Goal: Communication & Community: Answer question/provide support

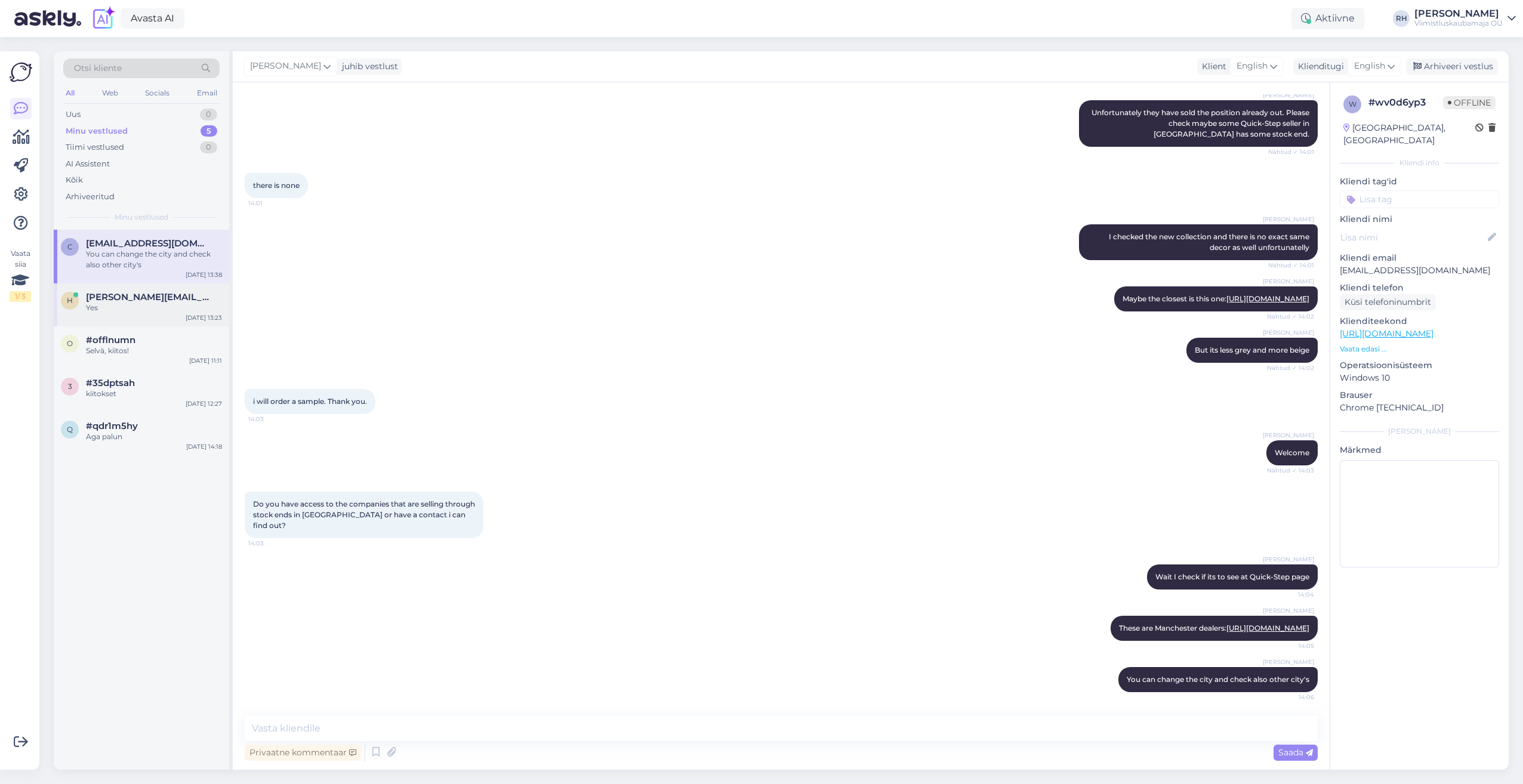
click at [127, 307] on div "Yes" at bounding box center [153, 307] width 136 height 11
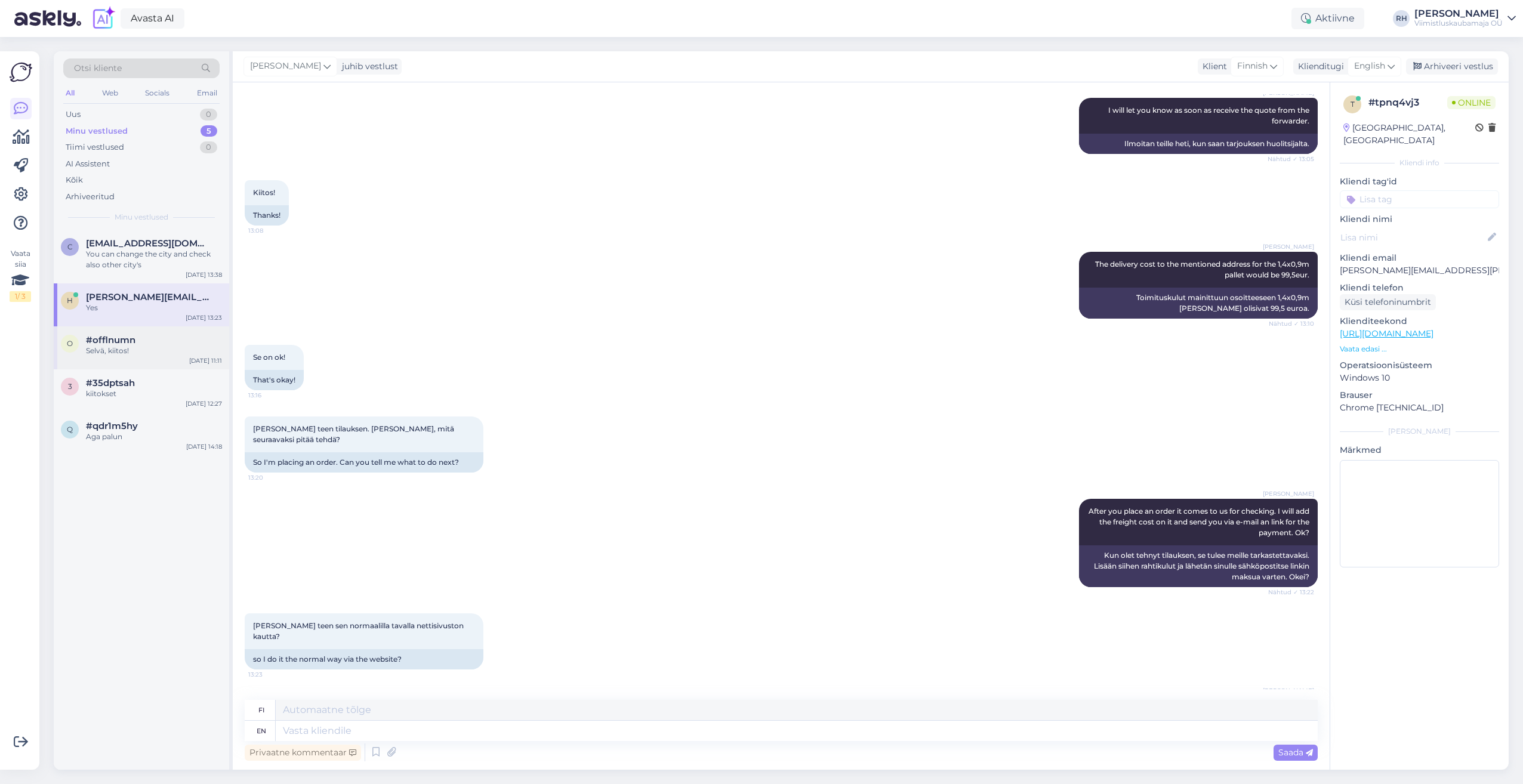
click at [122, 346] on div "Selvä, kiitos!" at bounding box center [153, 350] width 136 height 11
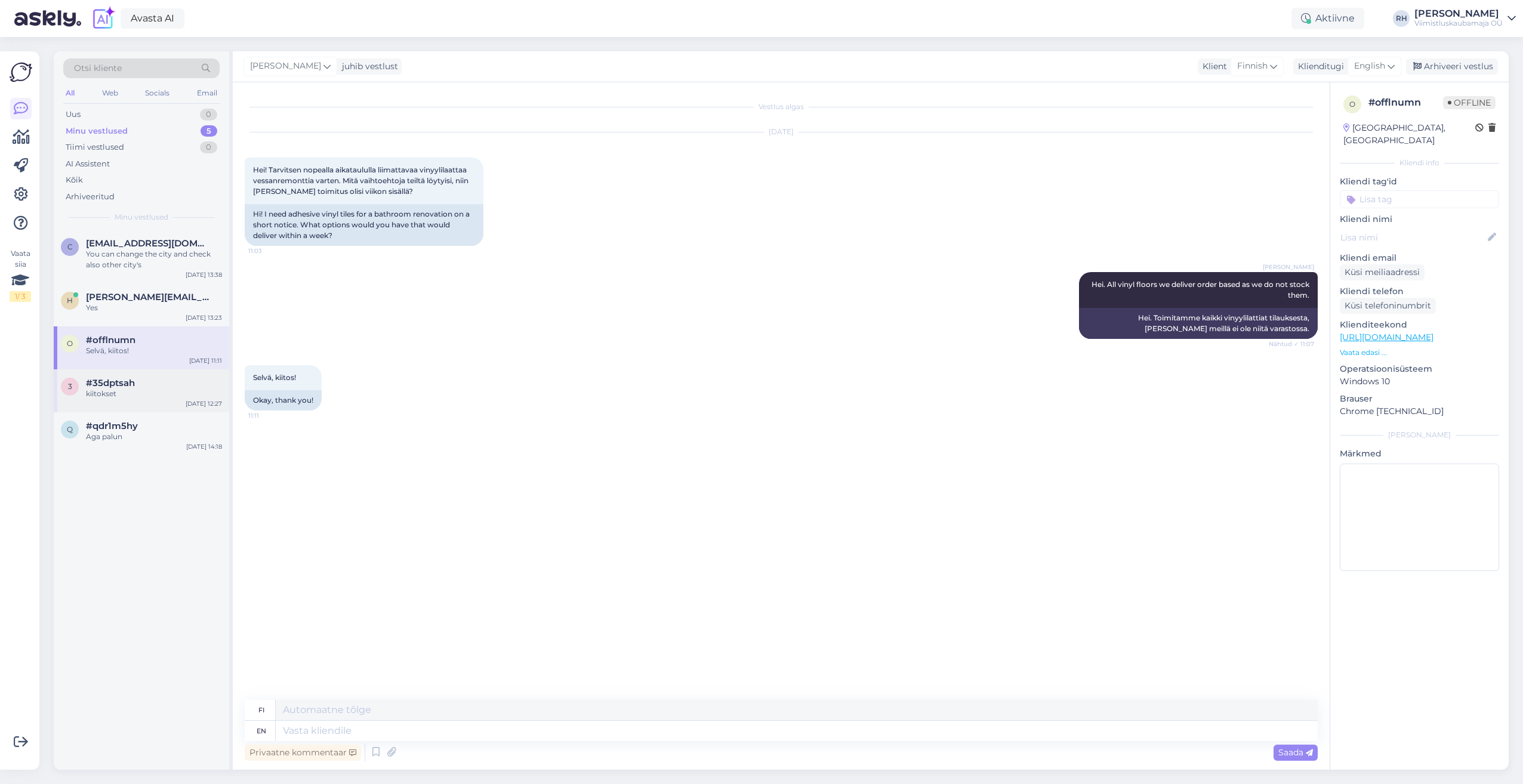
click at [128, 378] on span "#35dptsah" at bounding box center [110, 383] width 49 height 11
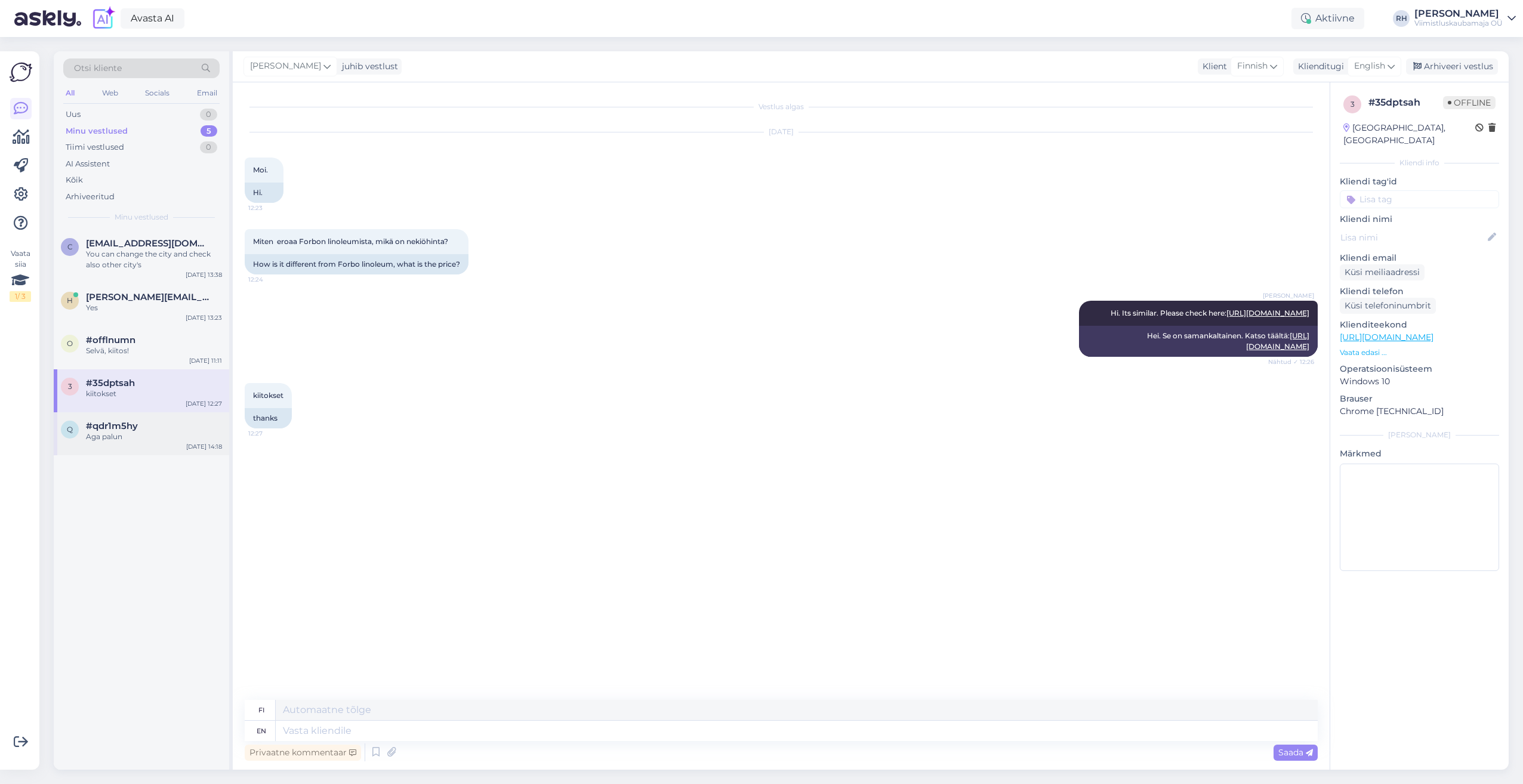
click at [135, 416] on div "q #qdr1m5hy Aga palun [DATE] 14:18" at bounding box center [141, 433] width 175 height 43
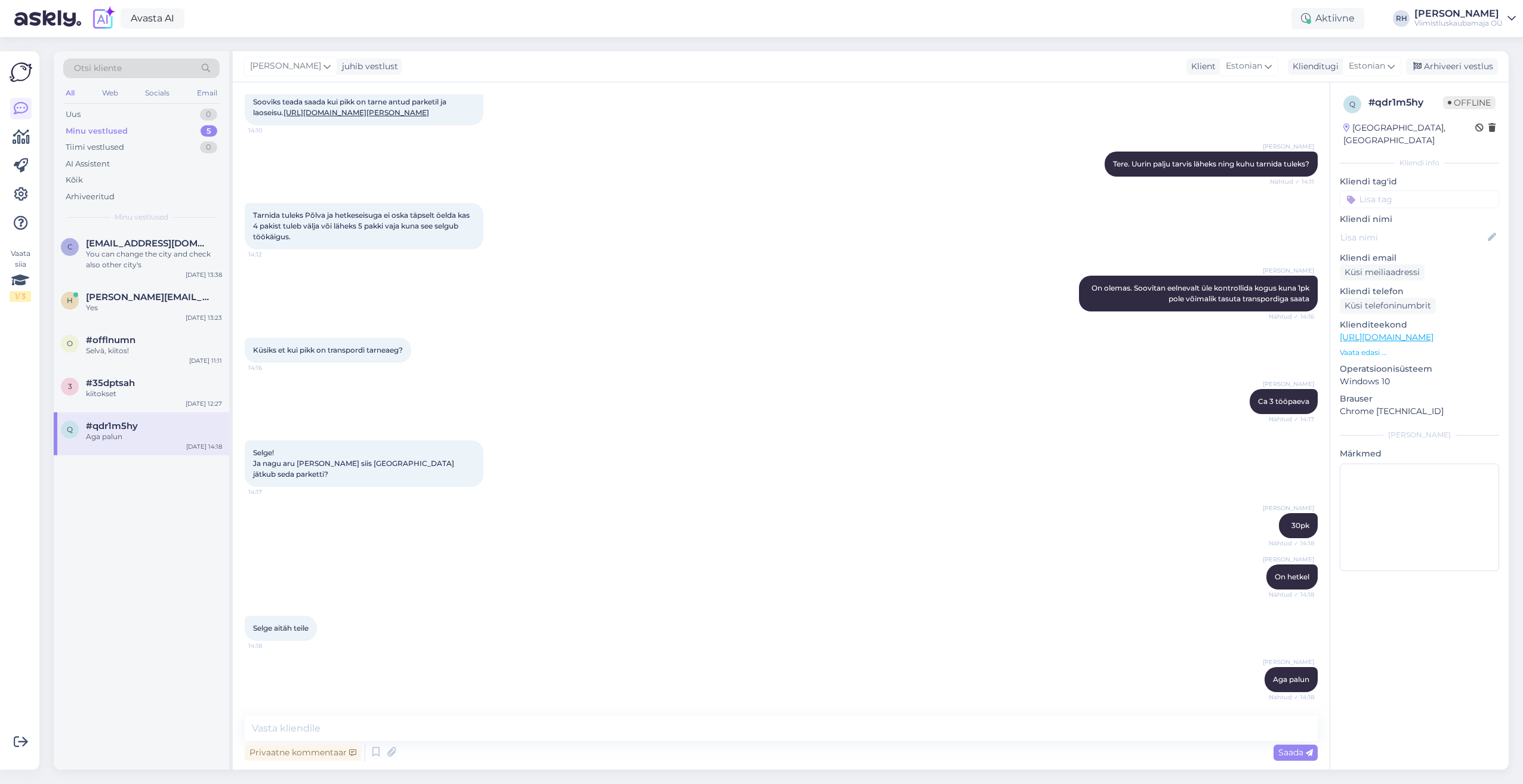
click at [146, 128] on div "Minu vestlused 5" at bounding box center [141, 131] width 156 height 17
click at [24, 65] on img at bounding box center [21, 72] width 23 height 23
click at [25, 117] on link at bounding box center [20, 108] width 22 height 22
click at [113, 89] on div "Web" at bounding box center [110, 93] width 21 height 15
click at [158, 93] on div "Socials" at bounding box center [158, 93] width 30 height 15
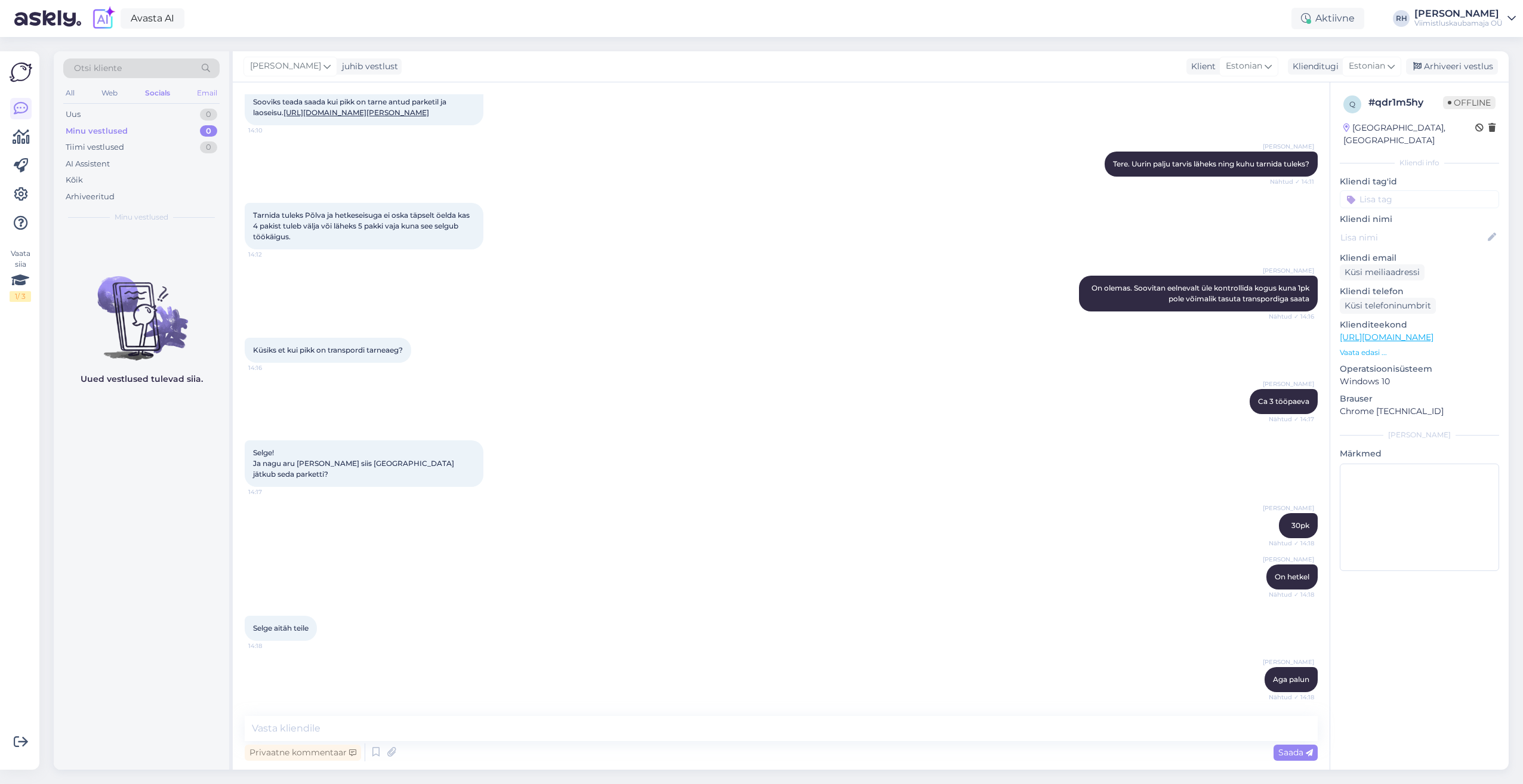
click at [205, 93] on div "Email" at bounding box center [208, 93] width 25 height 15
click at [69, 93] on div "All" at bounding box center [70, 93] width 14 height 15
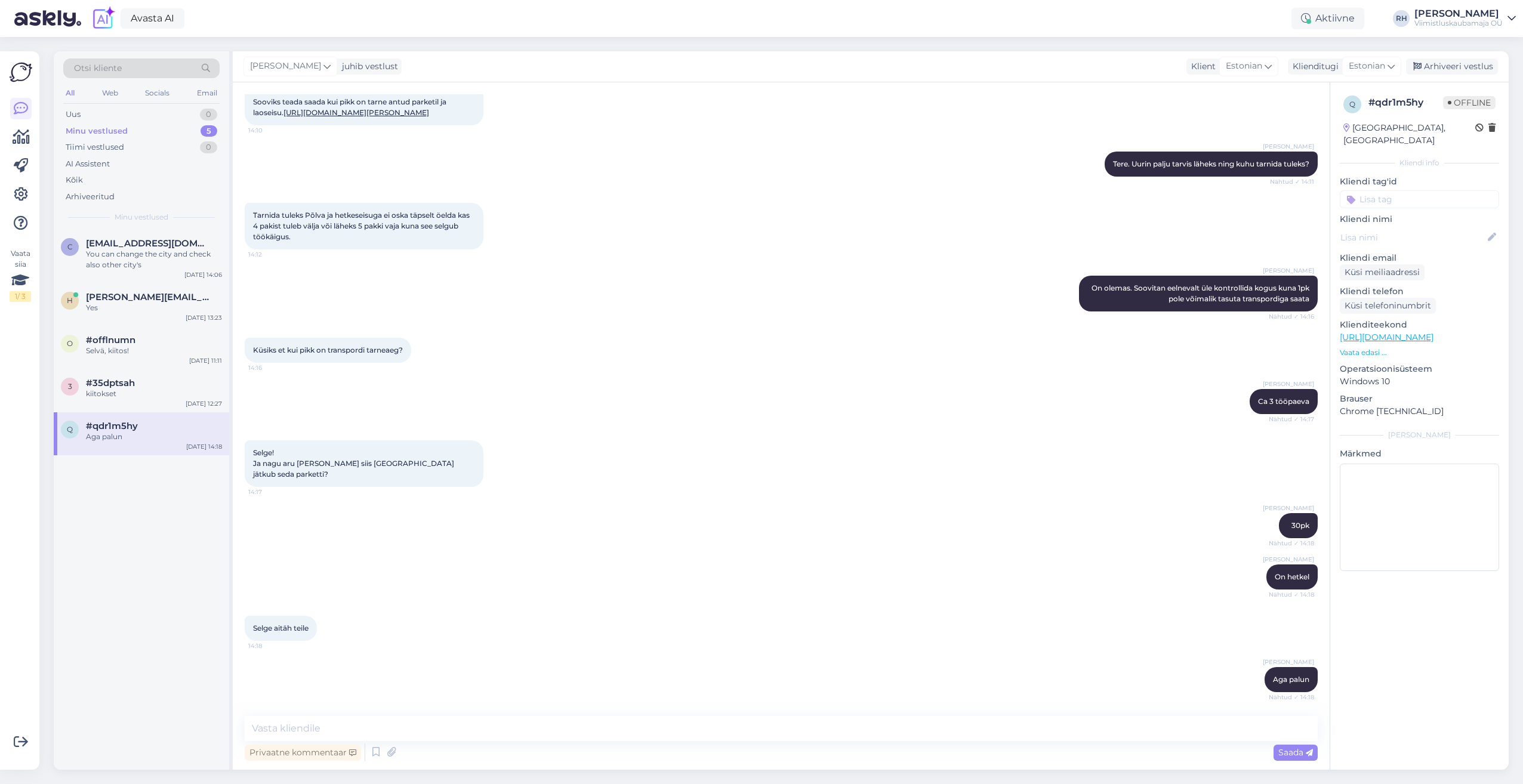
click at [69, 93] on div "All" at bounding box center [70, 93] width 14 height 15
click at [14, 191] on icon at bounding box center [21, 194] width 14 height 14
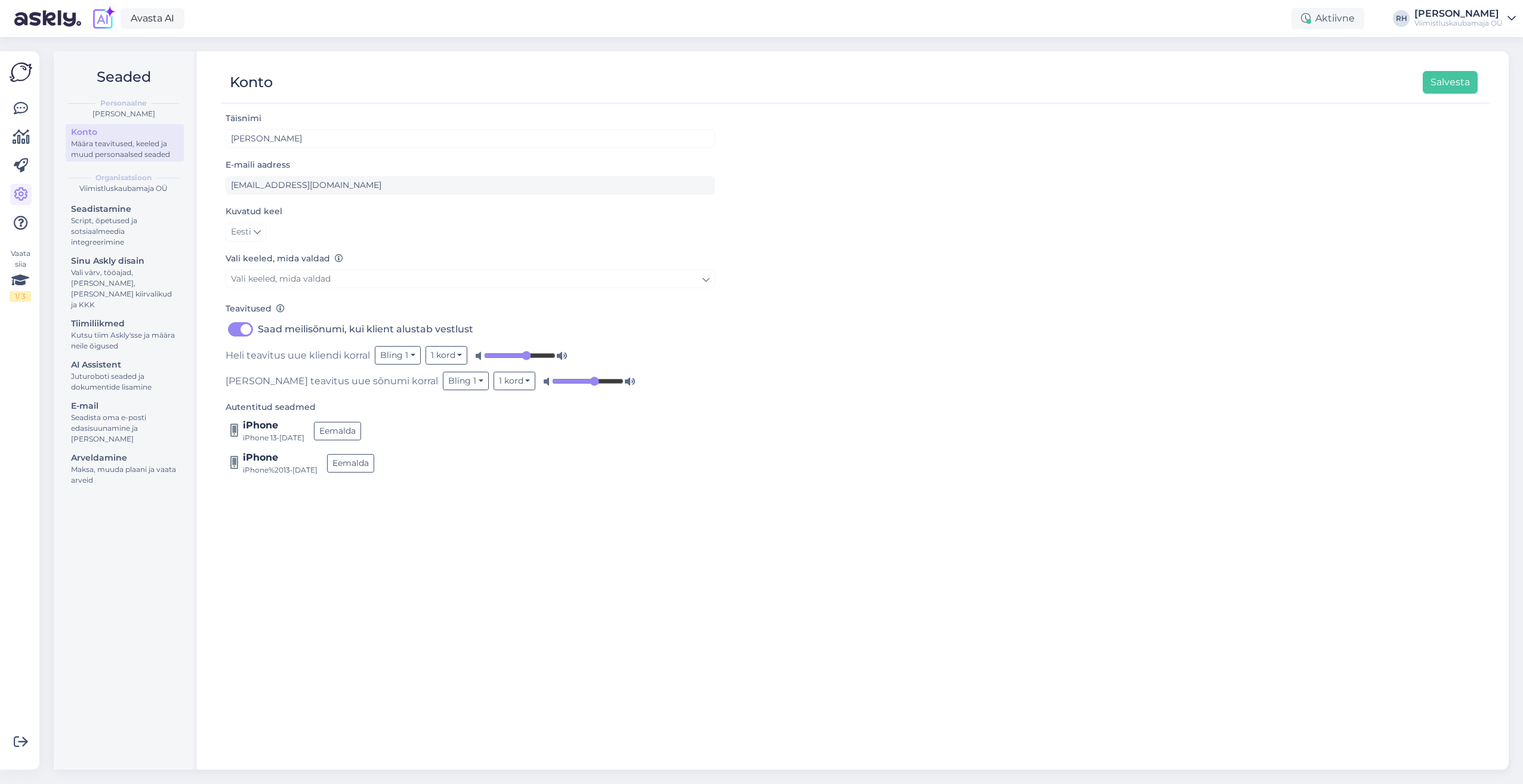
click at [24, 74] on img at bounding box center [21, 72] width 23 height 23
click at [18, 113] on icon at bounding box center [21, 108] width 14 height 14
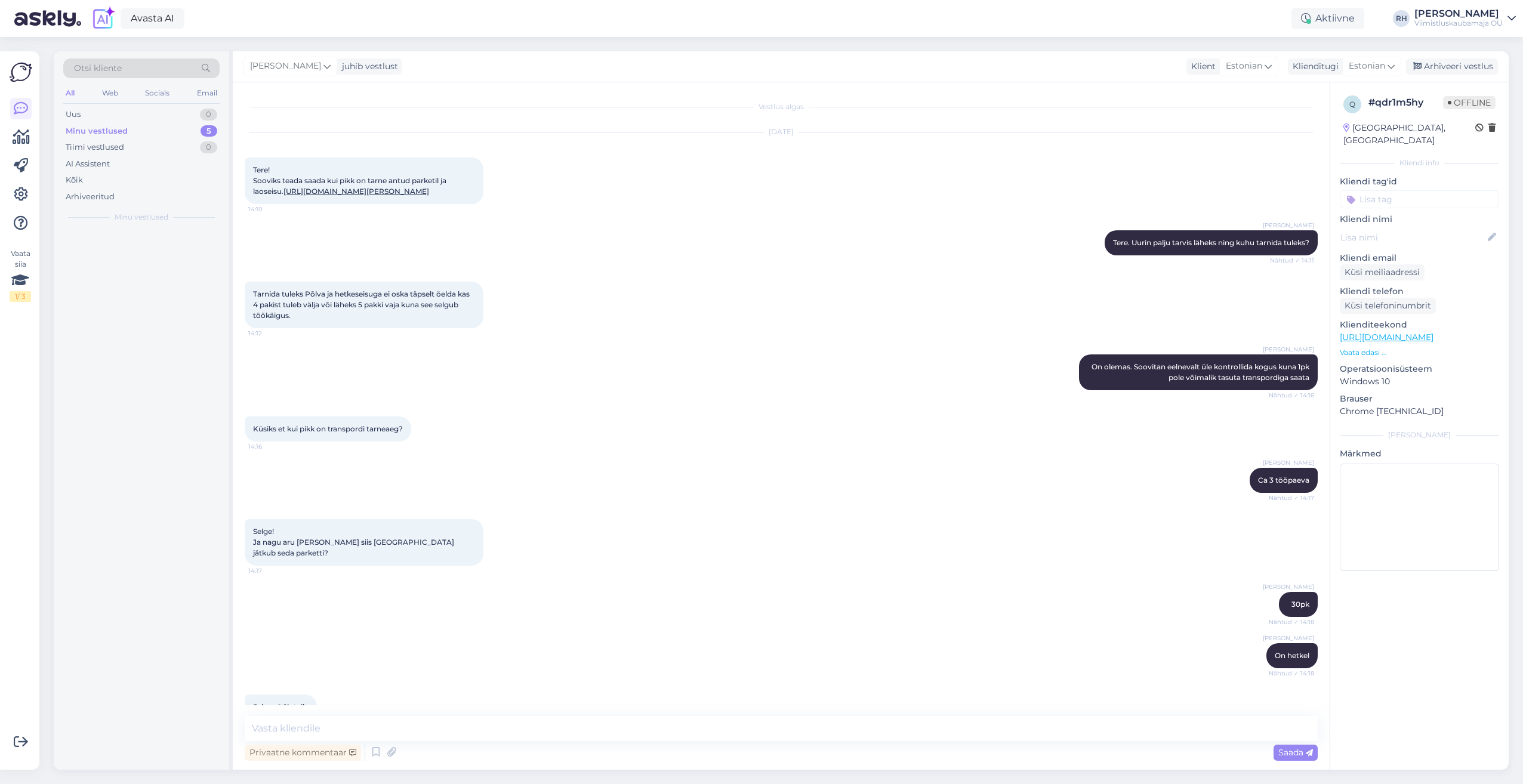
scroll to position [79, 0]
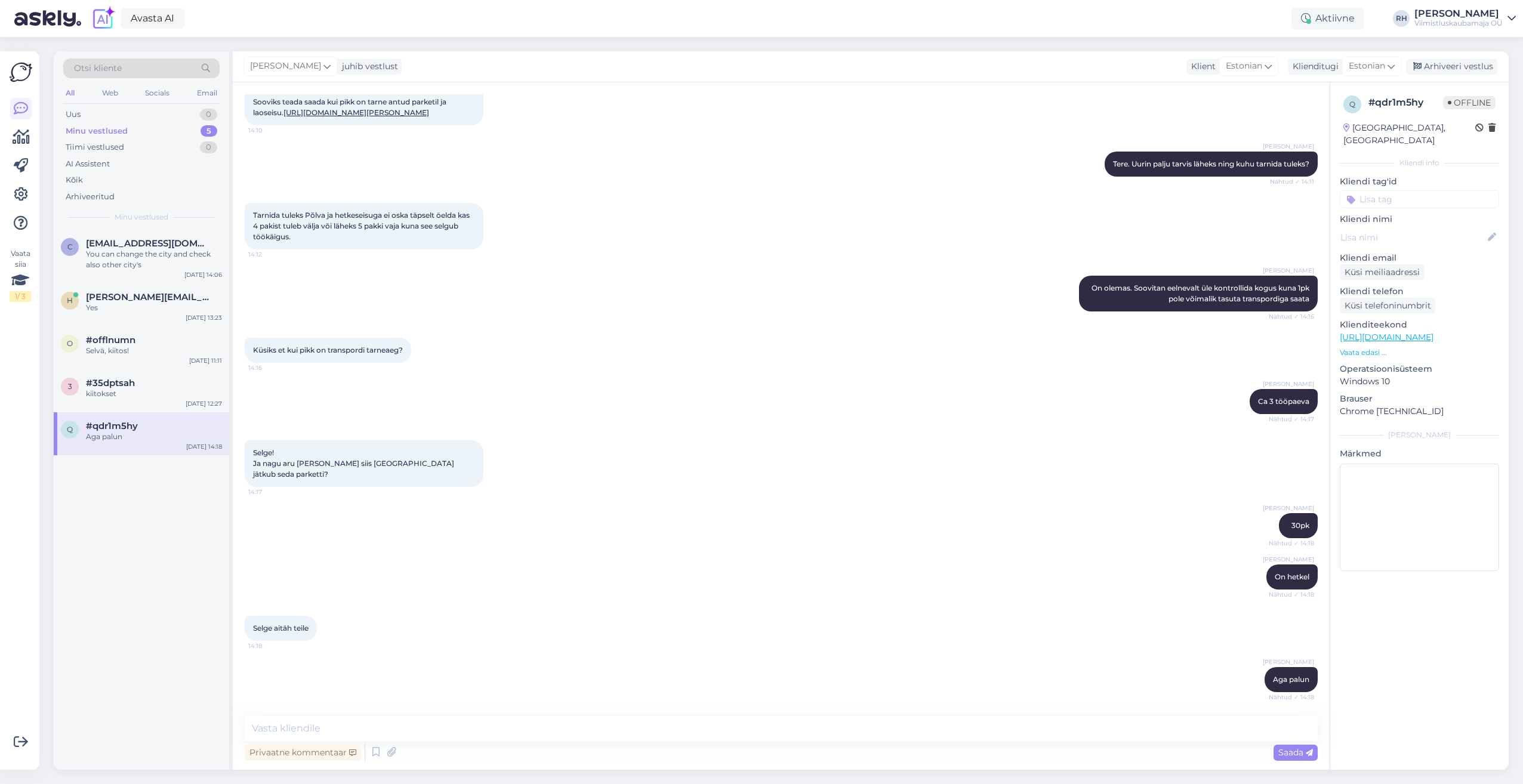
click at [140, 214] on span "Minu vestlused" at bounding box center [141, 217] width 53 height 11
click at [104, 198] on div "Arhiveeritud" at bounding box center [90, 197] width 49 height 12
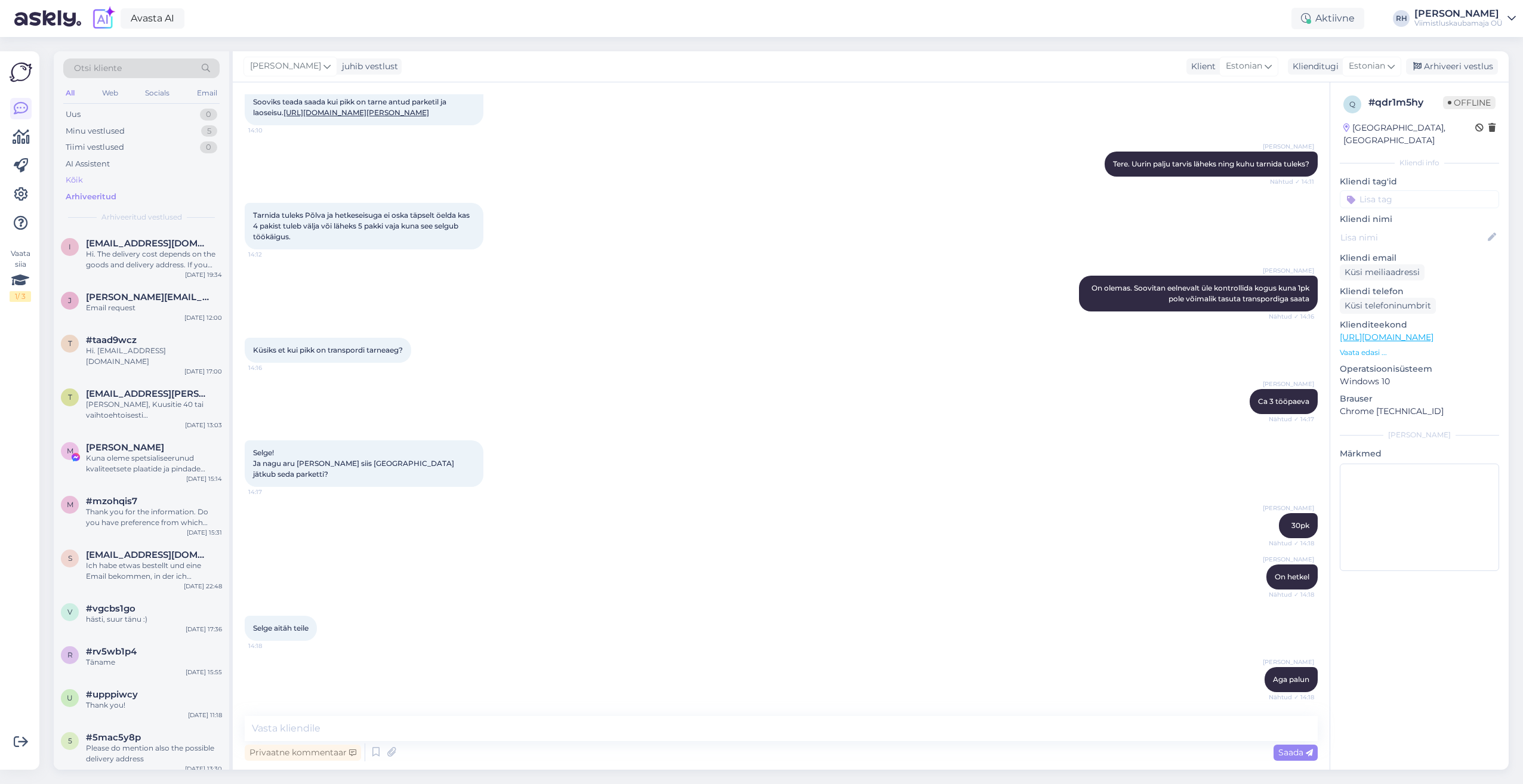
click at [89, 180] on div "Kõik" at bounding box center [141, 180] width 156 height 17
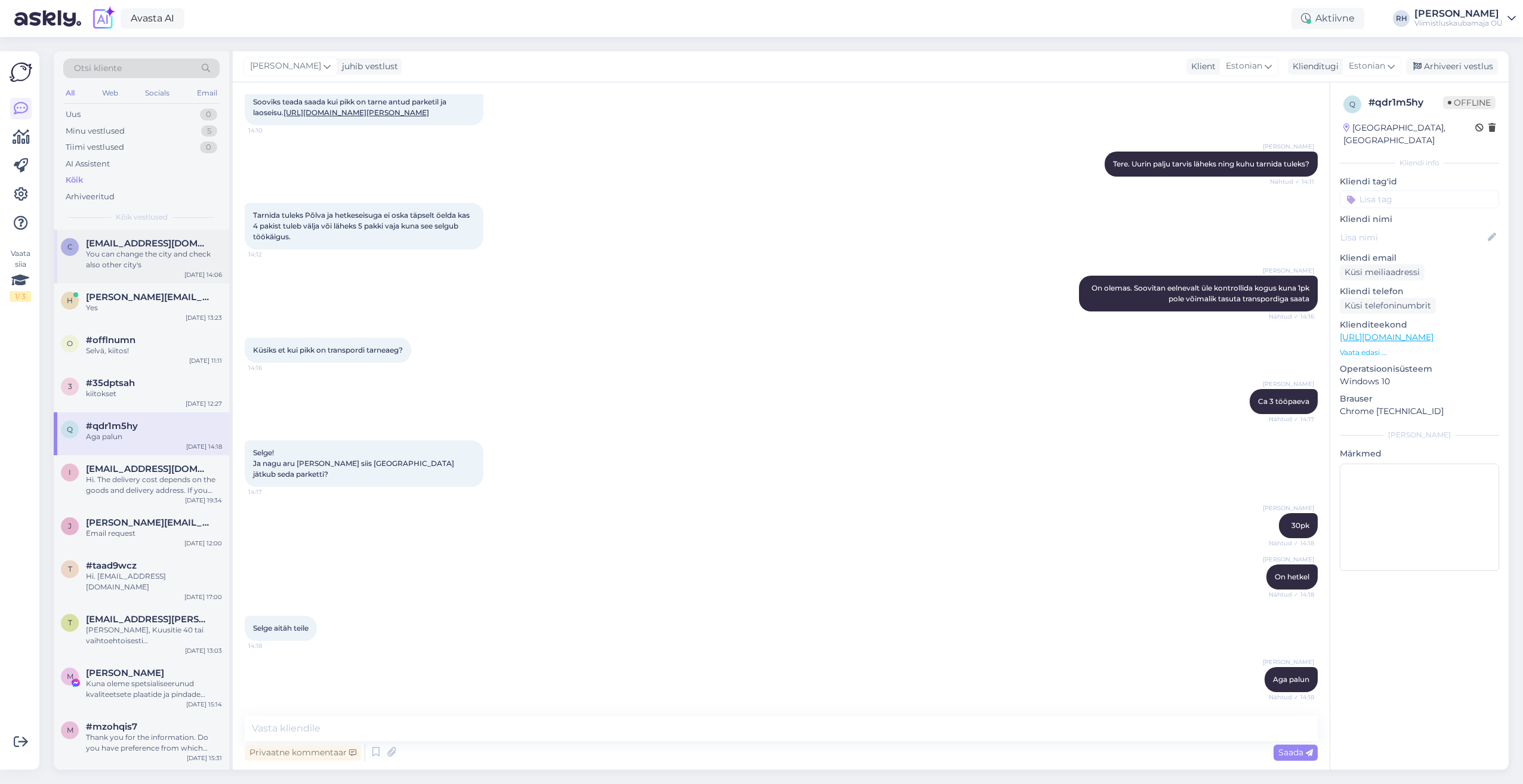
click at [166, 265] on div "You can change the city and check also other city's" at bounding box center [153, 259] width 136 height 22
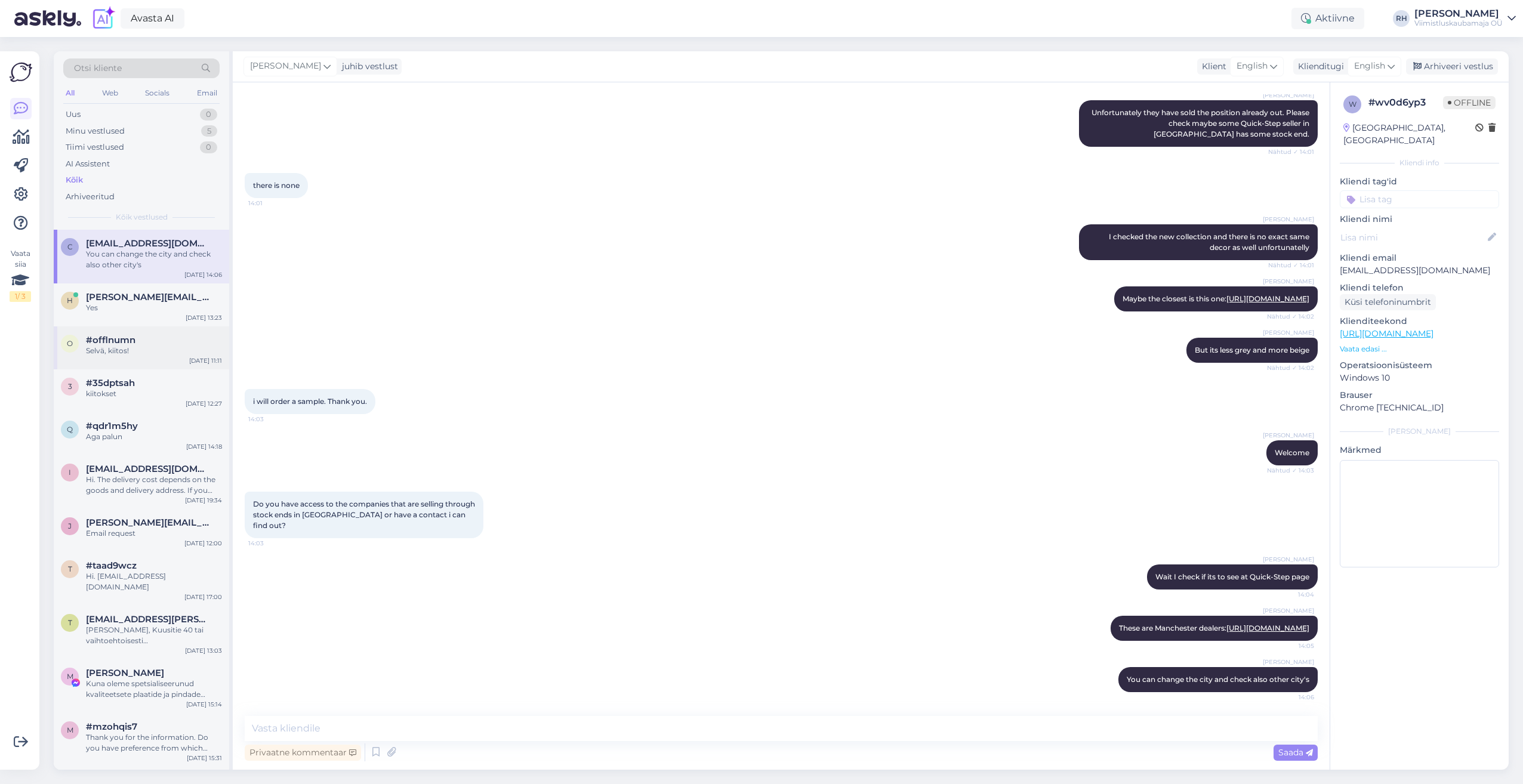
click at [148, 348] on div "Selvä, kiitos!" at bounding box center [153, 350] width 136 height 11
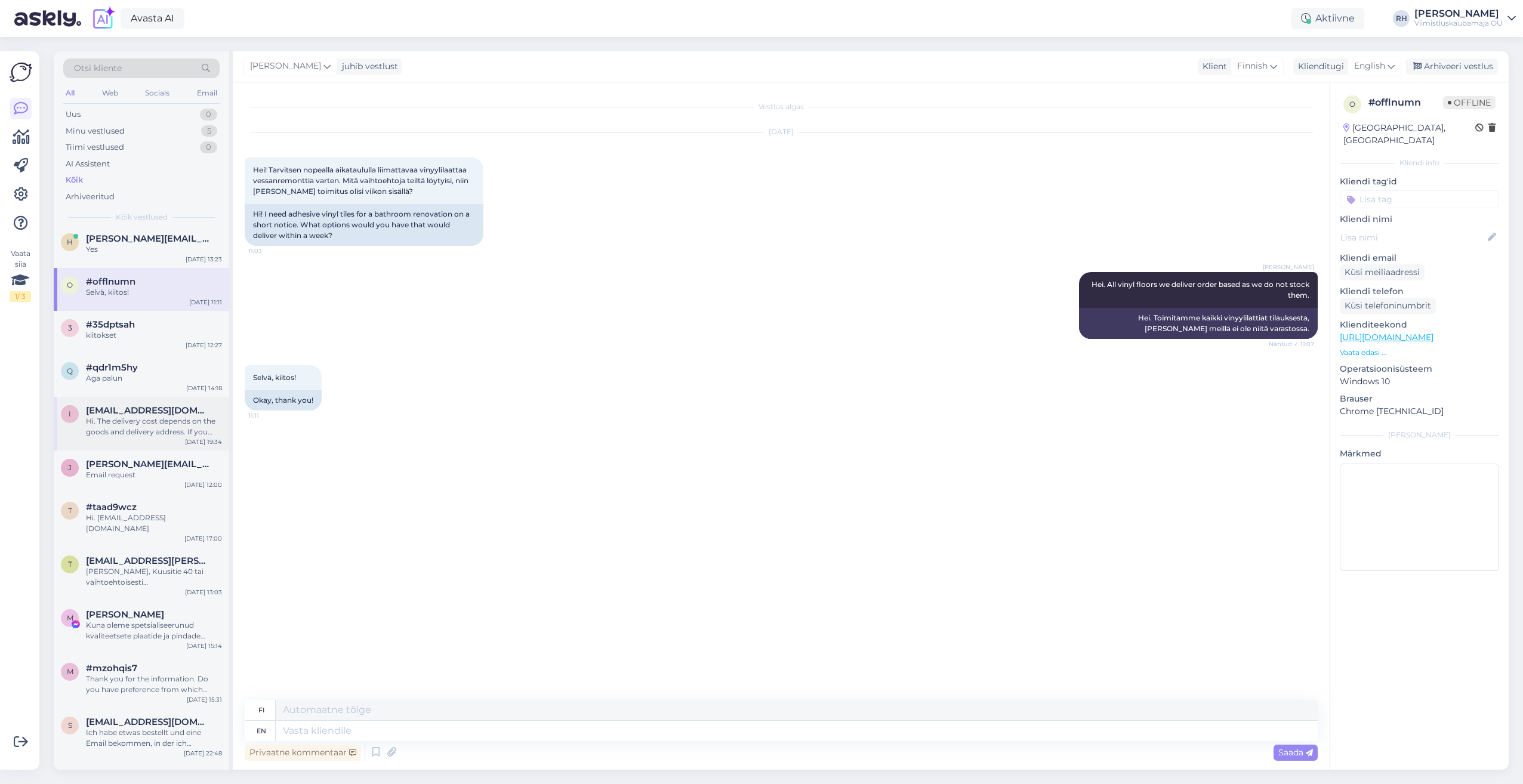
scroll to position [60, 0]
click at [160, 411] on span "[EMAIL_ADDRESS][DOMAIN_NAME]" at bounding box center [148, 409] width 124 height 11
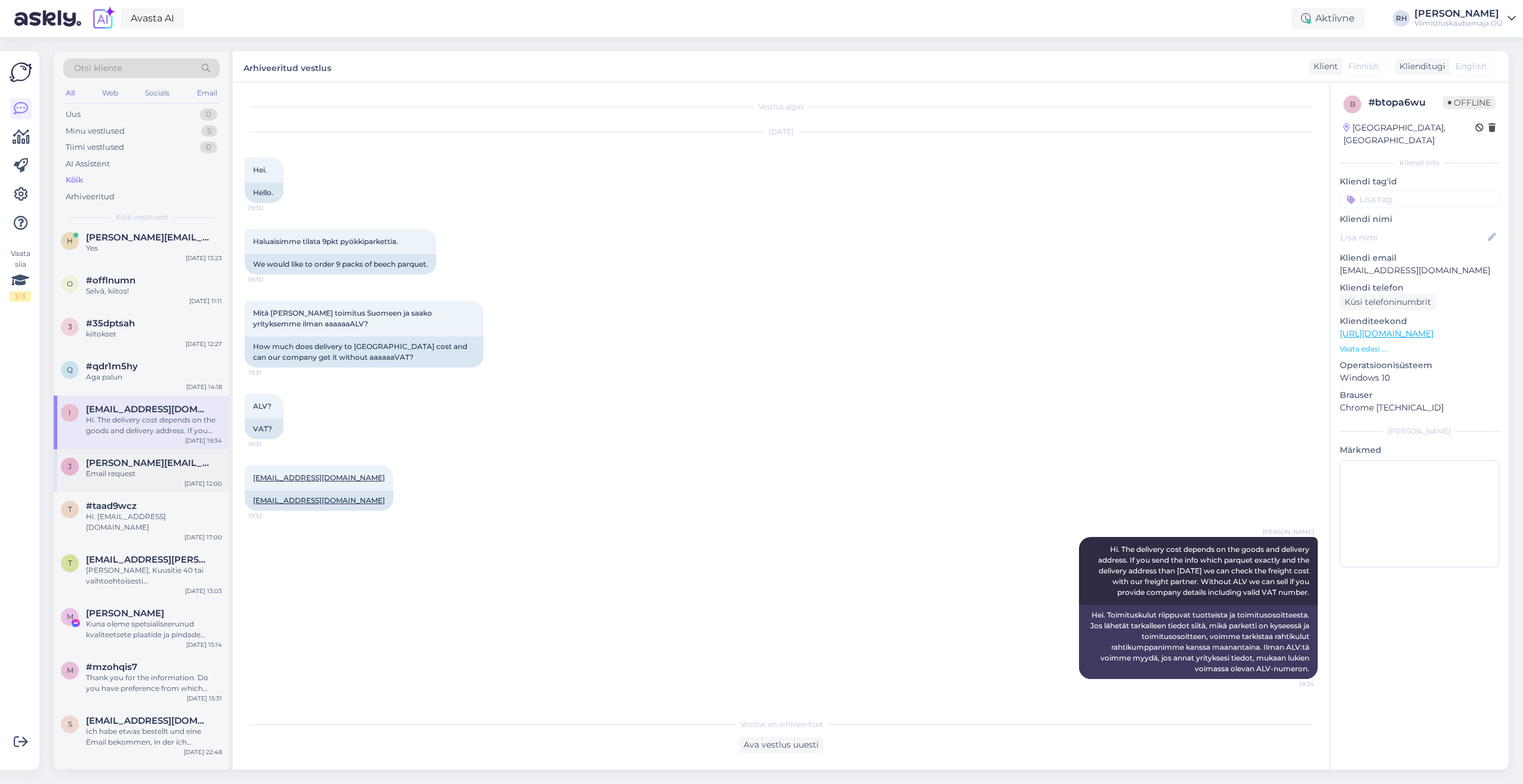
click at [161, 475] on div "Email request" at bounding box center [153, 473] width 136 height 11
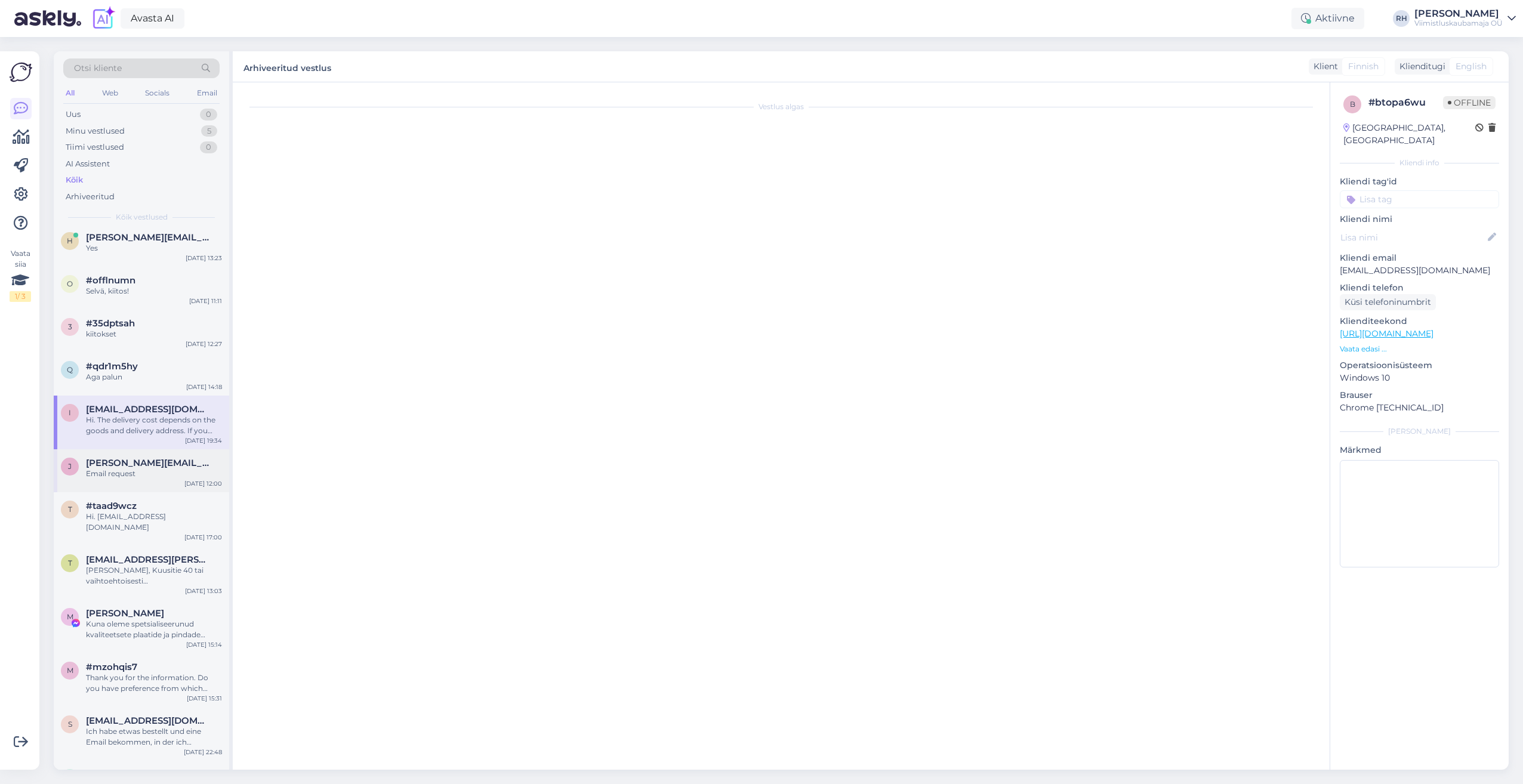
scroll to position [934, 0]
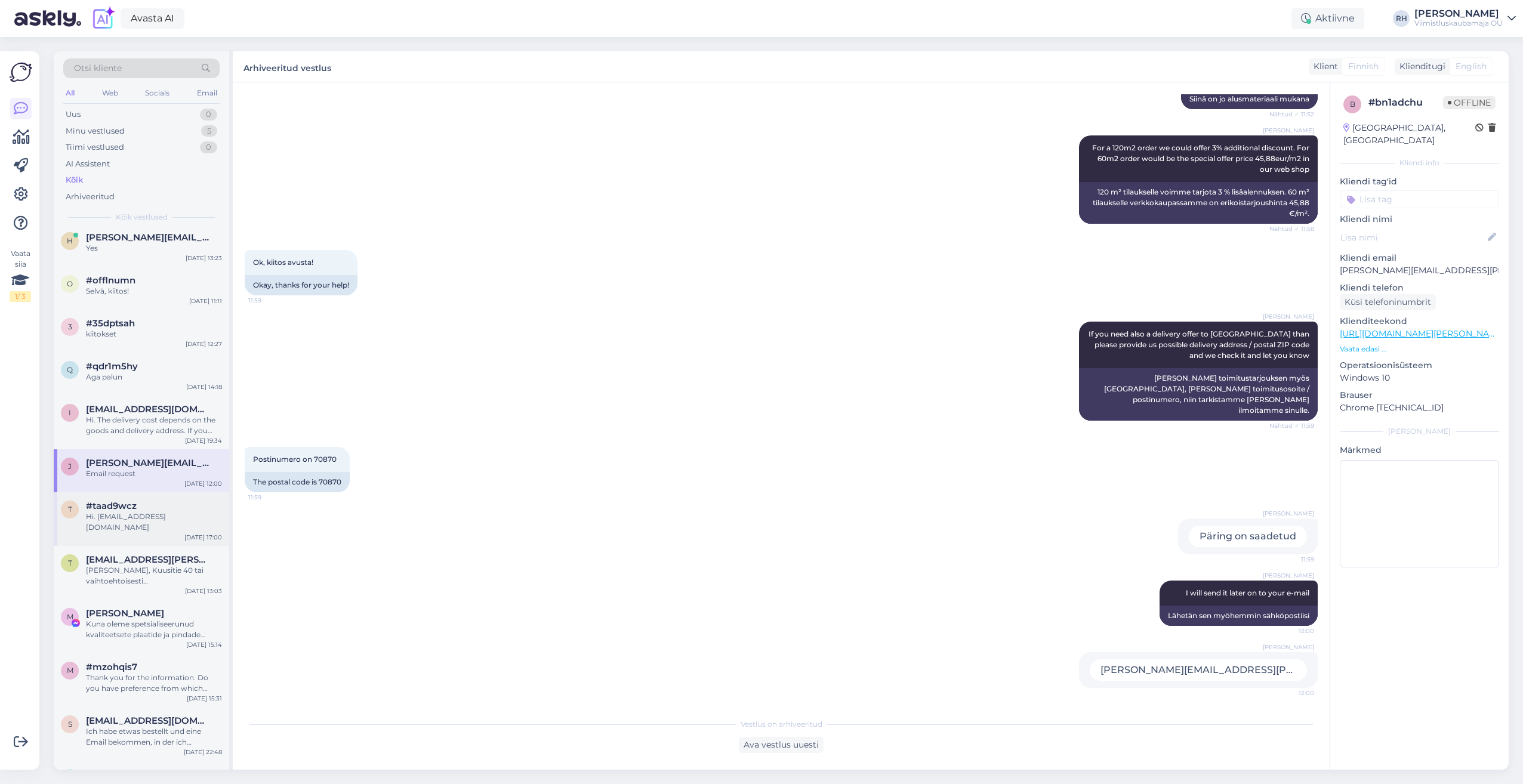
click at [148, 508] on div "#taad9wcz" at bounding box center [153, 506] width 136 height 11
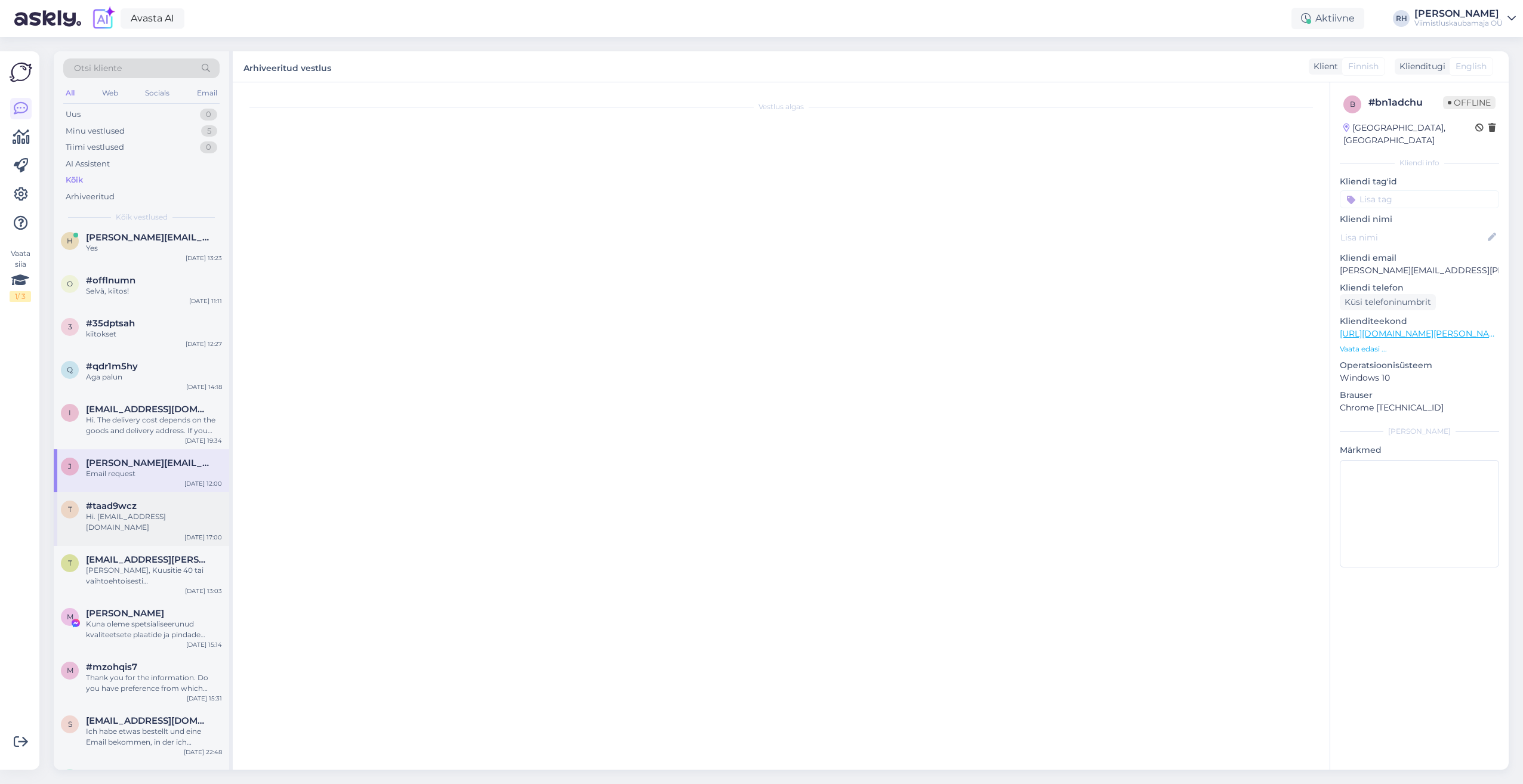
scroll to position [0, 0]
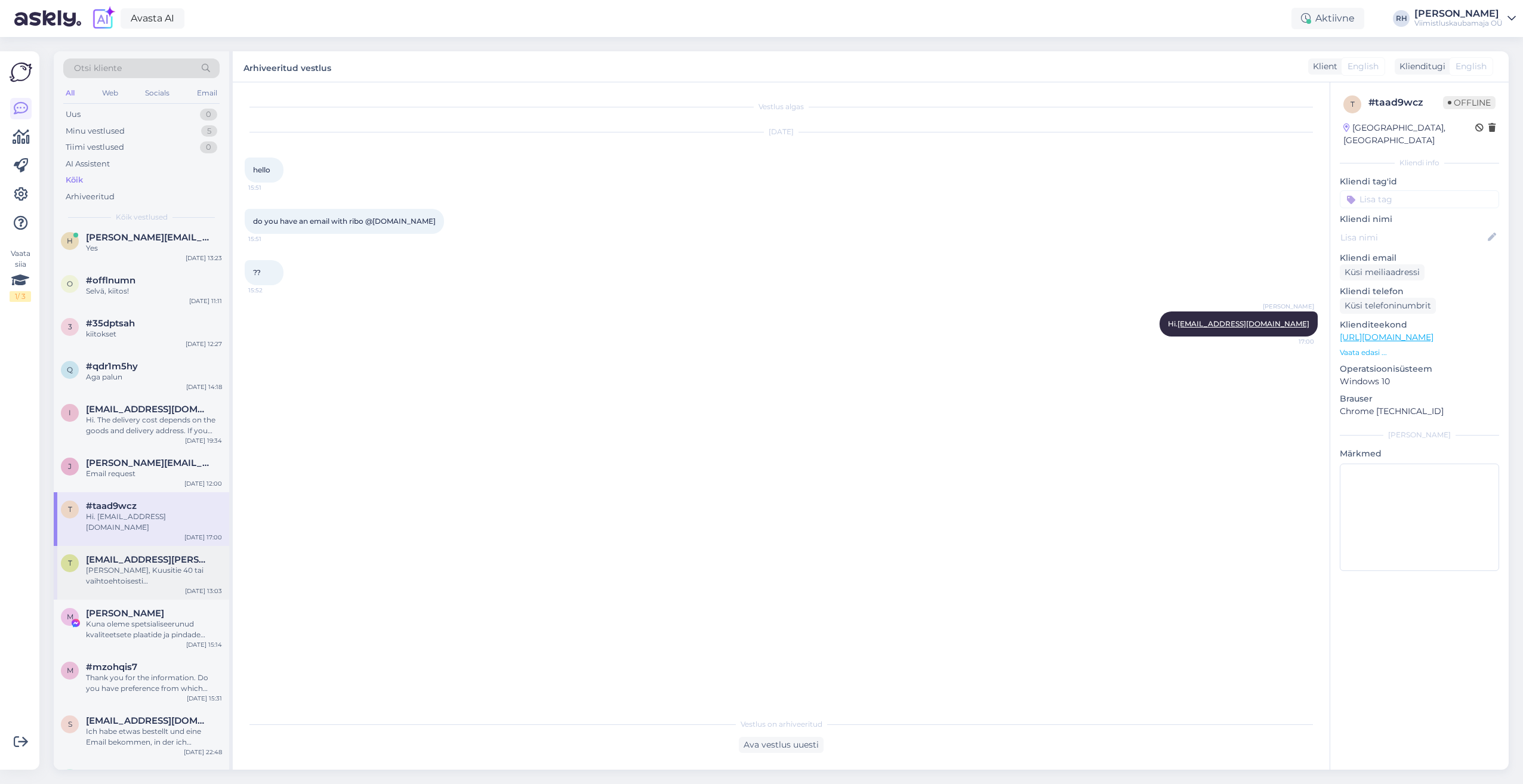
click at [146, 546] on div "t [EMAIL_ADDRESS][PERSON_NAME][DOMAIN_NAME] [PERSON_NAME], Kuusitie 40 tai vaih…" at bounding box center [141, 572] width 175 height 53
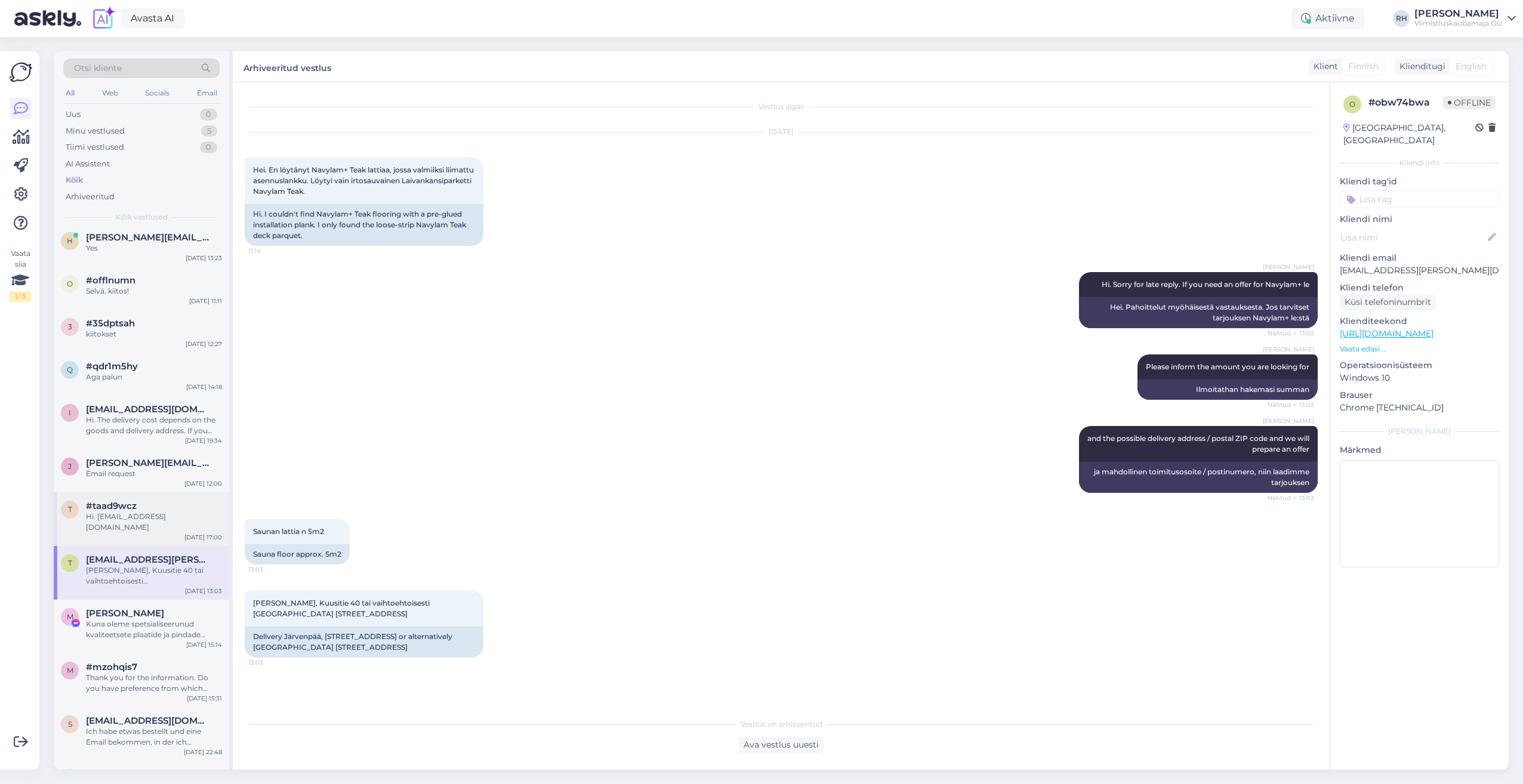
click at [132, 510] on span "#taad9wcz" at bounding box center [111, 506] width 51 height 11
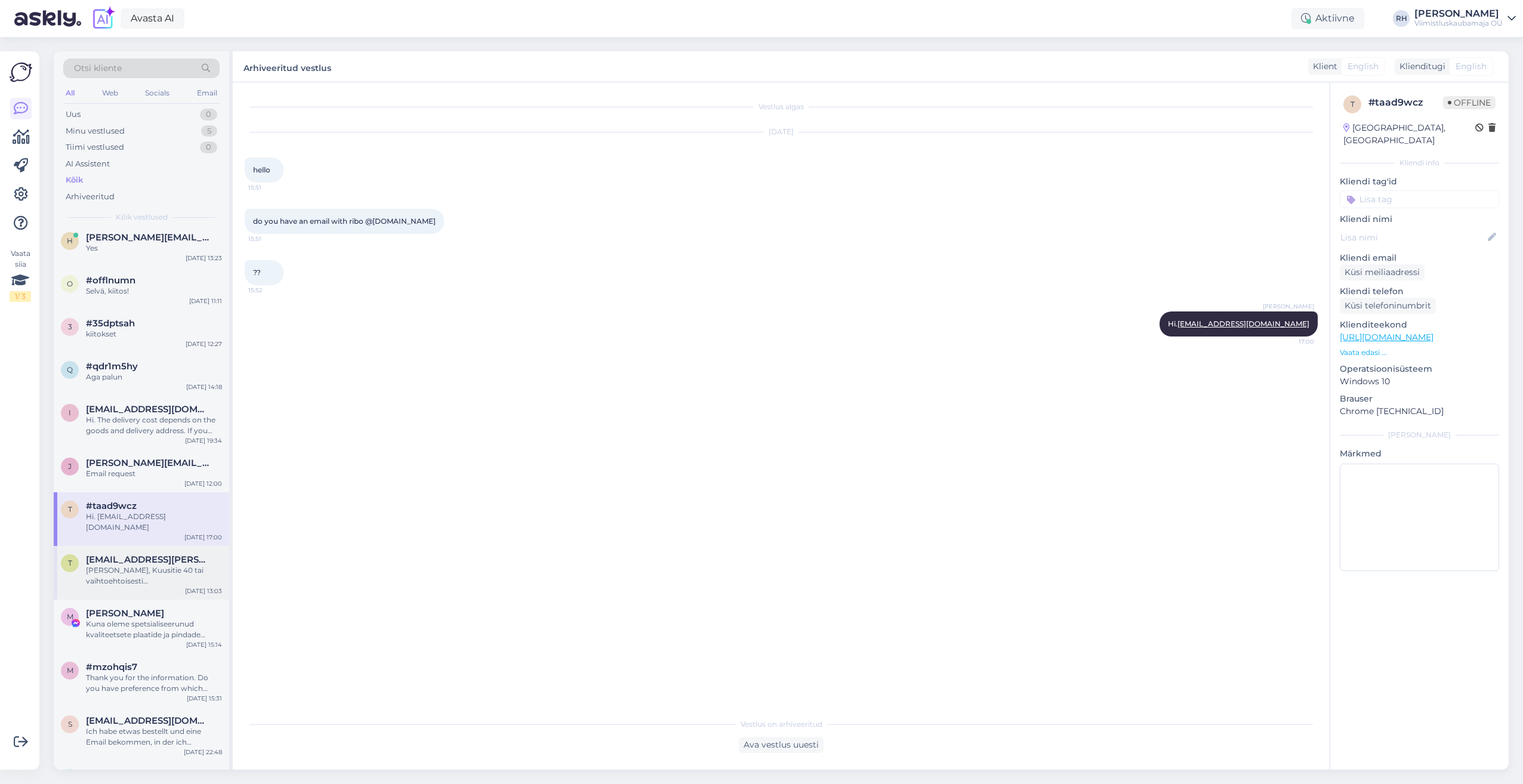
click at [144, 565] on div "[PERSON_NAME], Kuusitie 40 tai vaihtoehtoisesti [GEOGRAPHIC_DATA] [STREET_ADDRE…" at bounding box center [153, 575] width 136 height 22
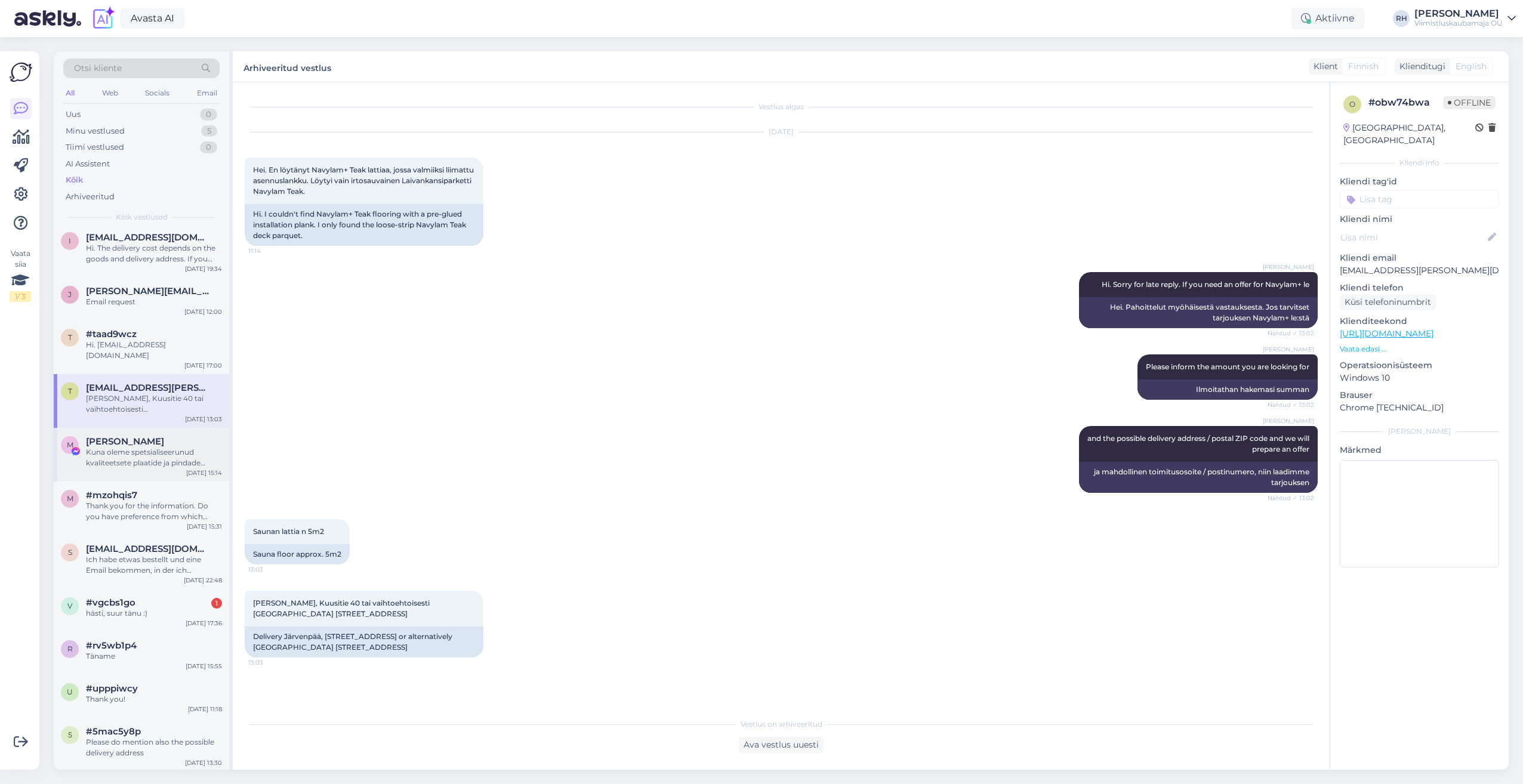
scroll to position [238, 0]
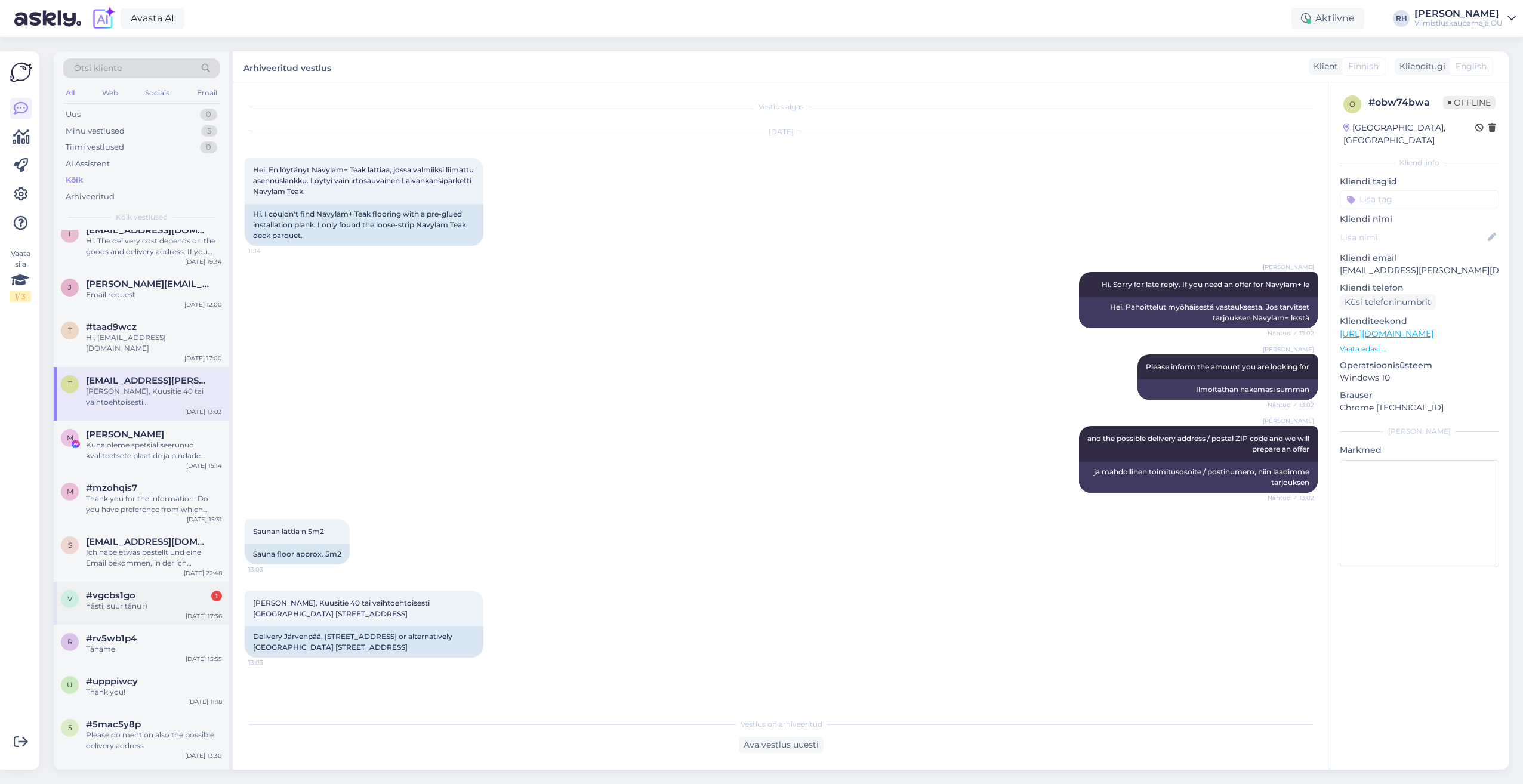
click at [123, 600] on div "hästi, suur tänu :)" at bounding box center [153, 605] width 136 height 11
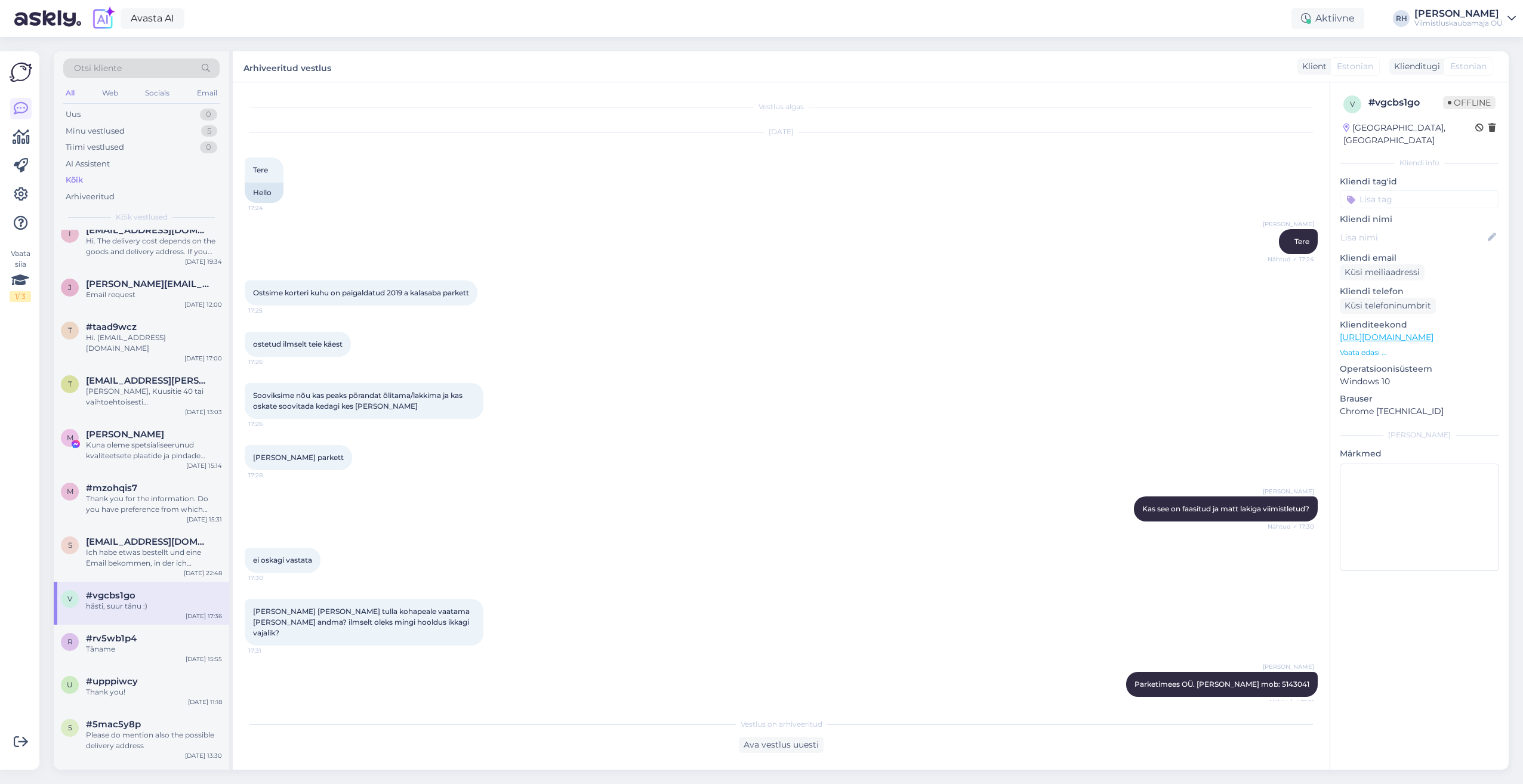
scroll to position [902, 0]
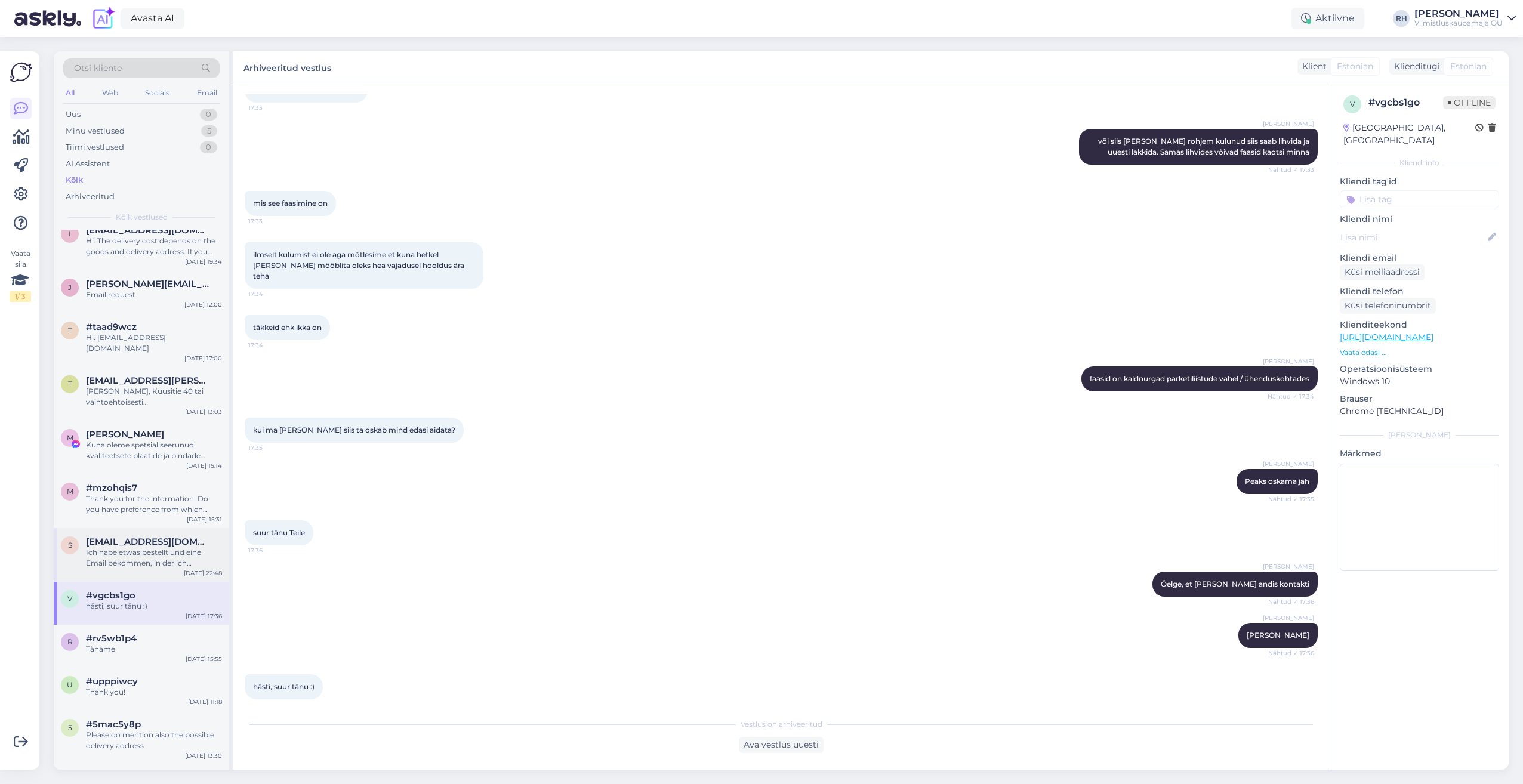
click at [127, 547] on div "Ich habe etwas bestellt und eine Email bekommen, in der ich aufgefordert werde …" at bounding box center [153, 558] width 136 height 22
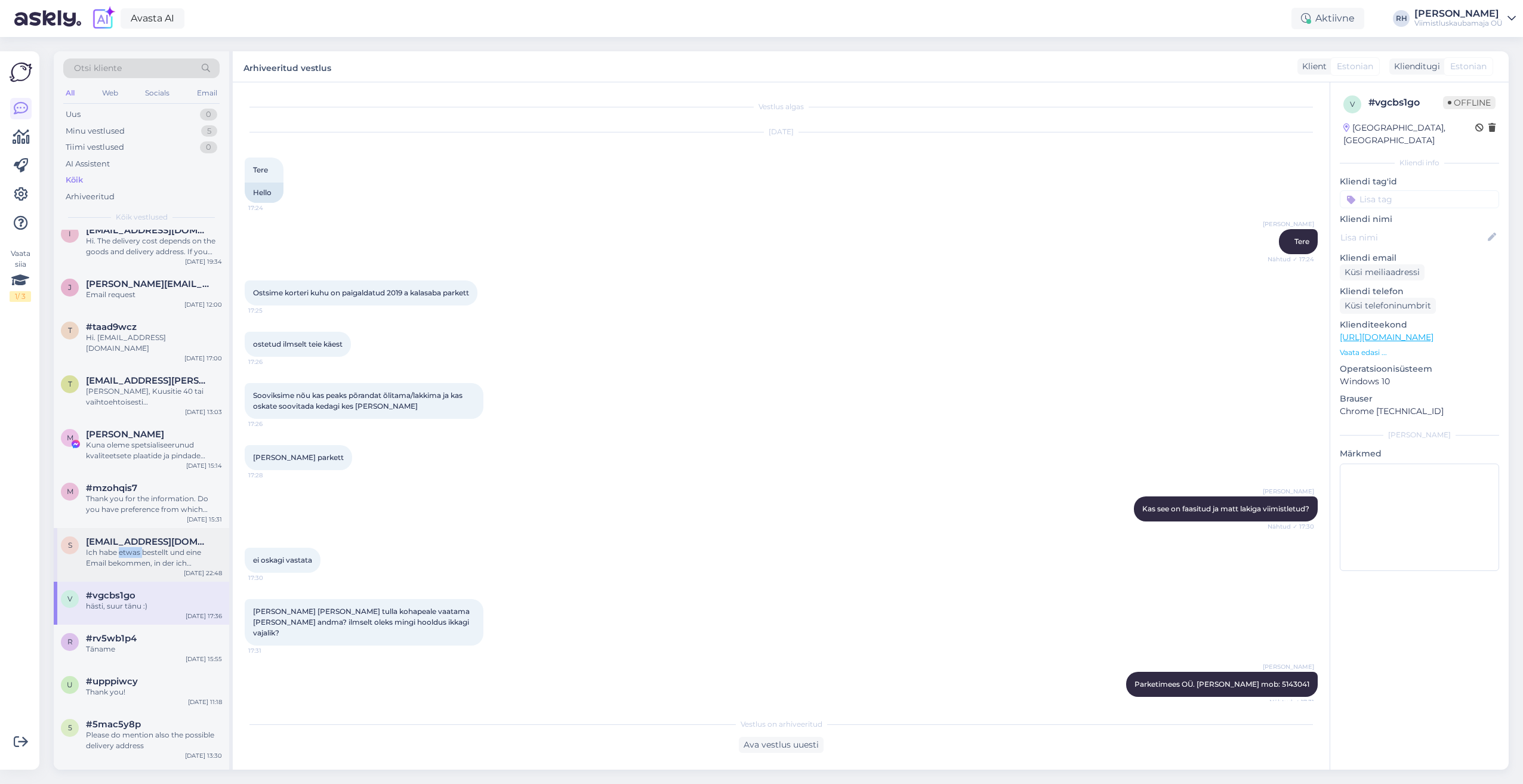
click at [127, 547] on div "Ich habe etwas bestellt und eine Email bekommen, in der ich aufgefordert werde …" at bounding box center [153, 558] width 136 height 22
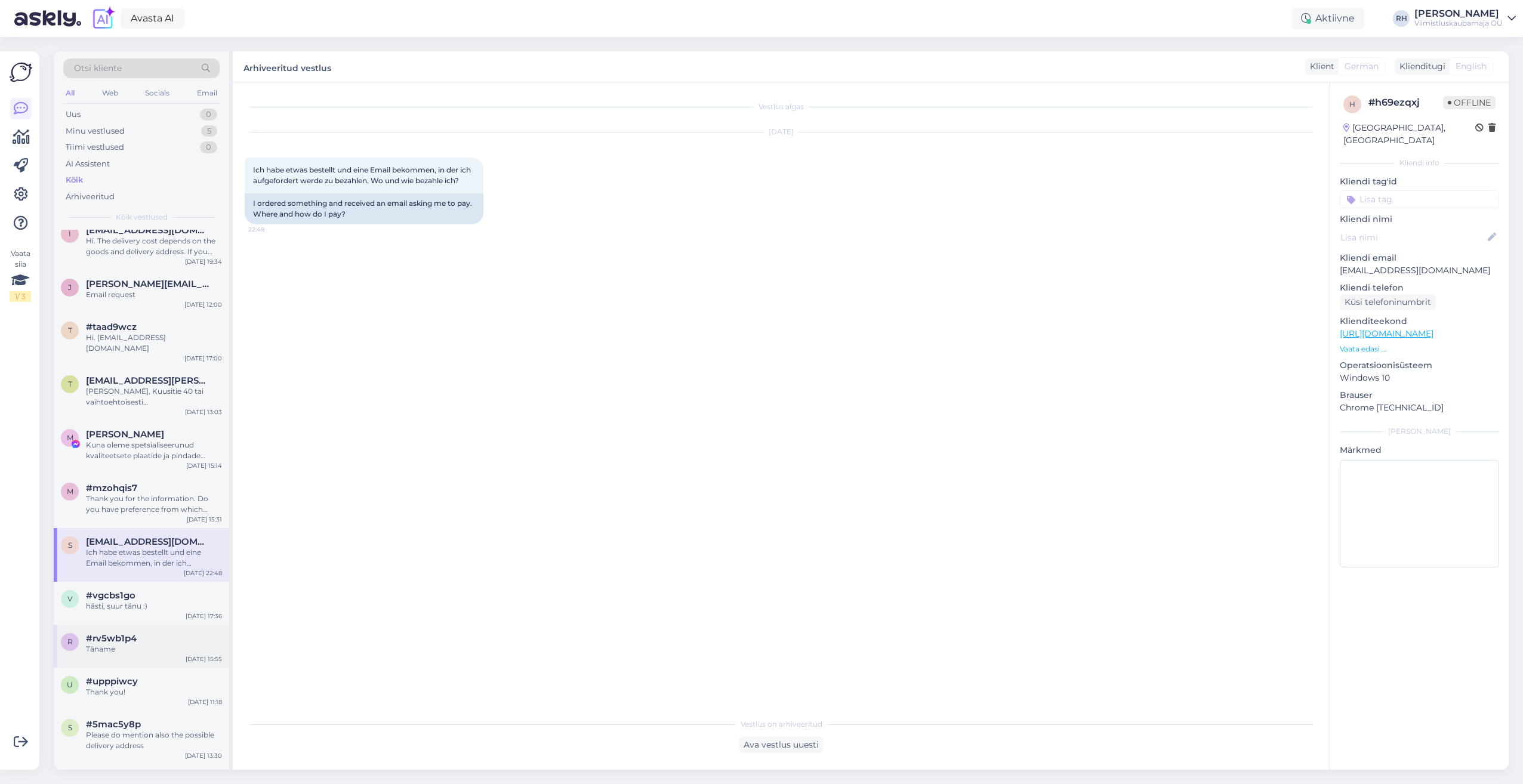
drag, startPoint x: 127, startPoint y: 538, endPoint x: 135, endPoint y: 625, distance: 87.4
click at [135, 633] on span "#rv5wb1p4" at bounding box center [111, 638] width 51 height 11
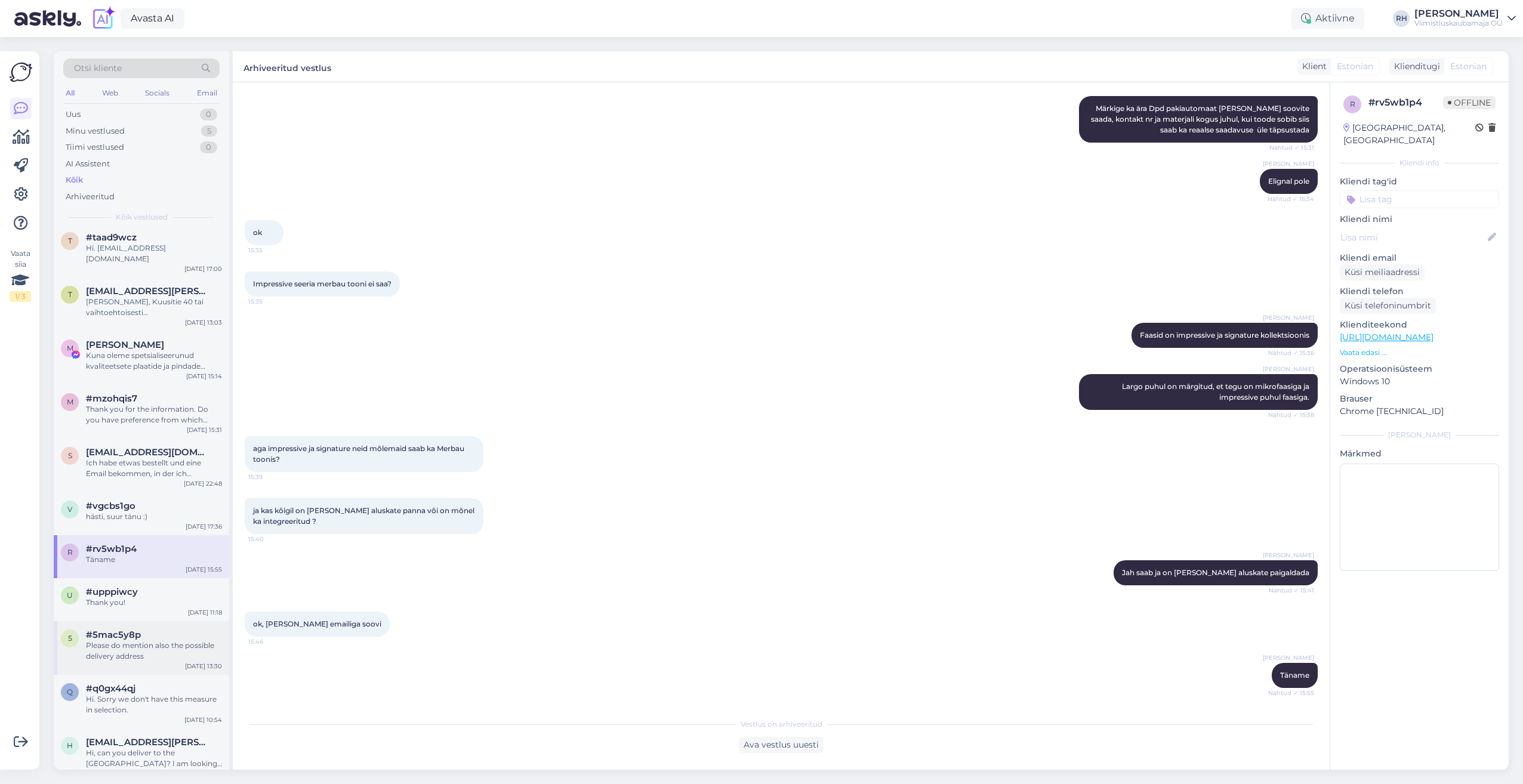
scroll to position [358, 0]
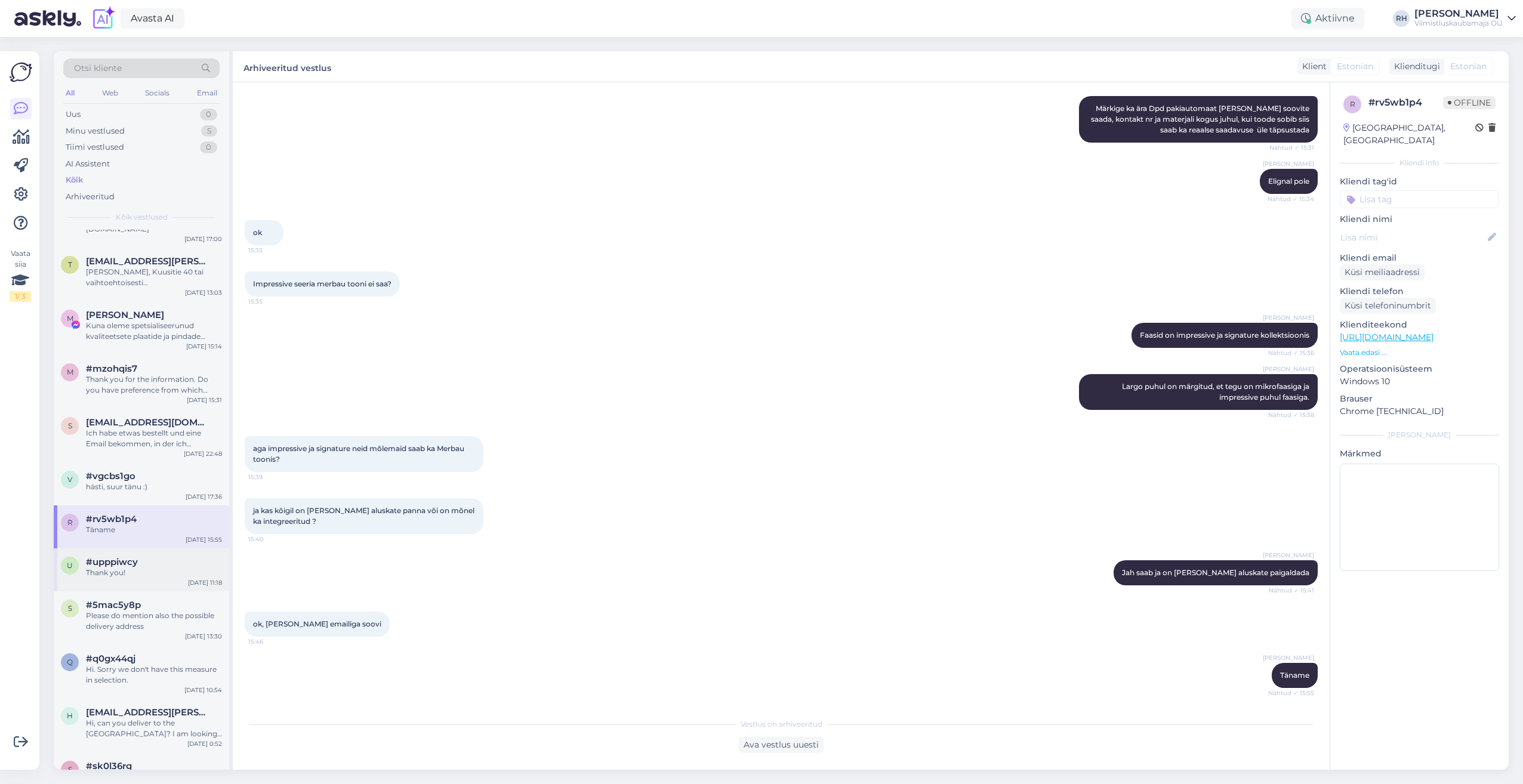
click at [146, 567] on div "Thank you!" at bounding box center [153, 572] width 136 height 11
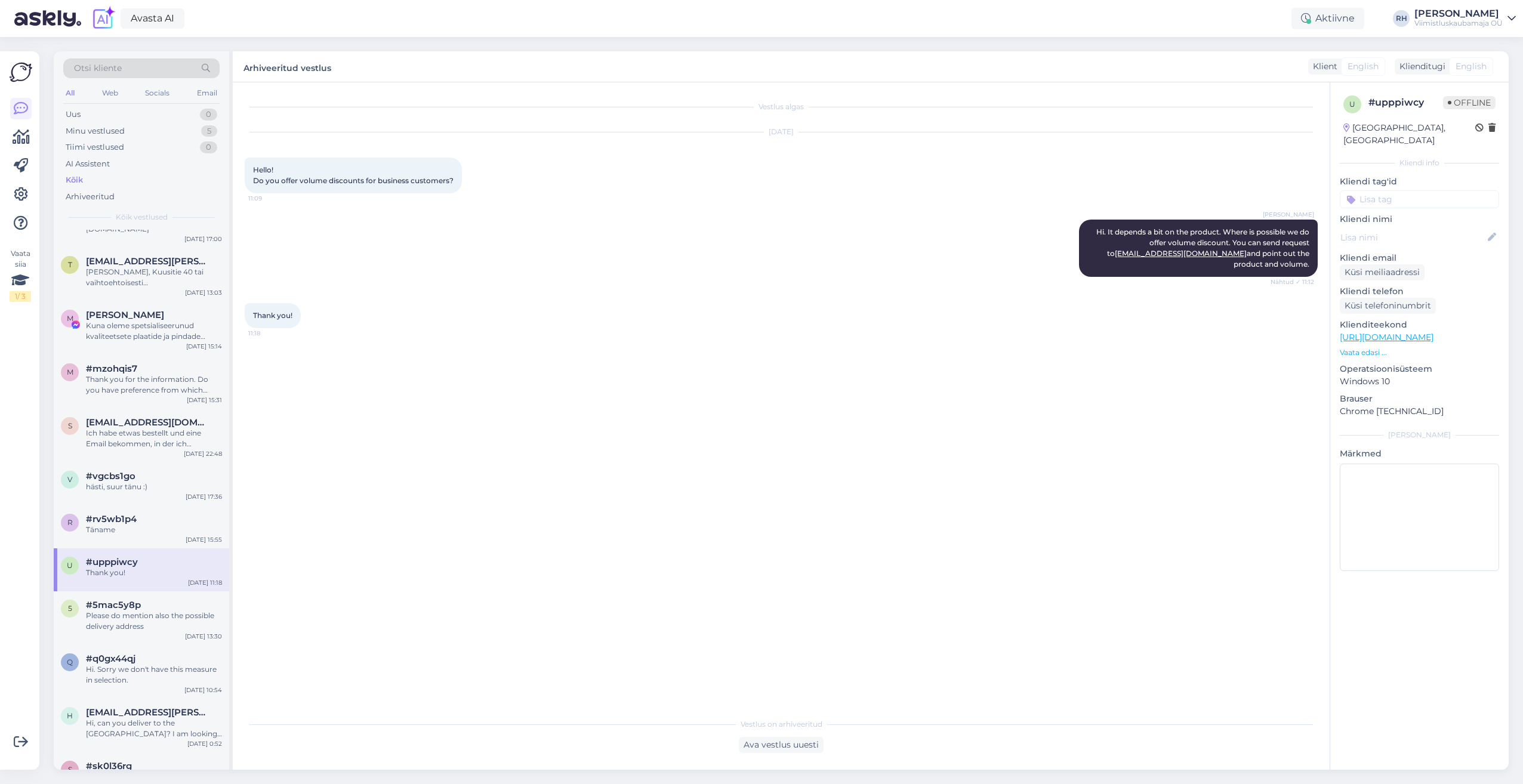
scroll to position [0, 0]
click at [148, 591] on div "5 #5mac5y8p Please do mention also the possible delivery address [DATE] 13:30" at bounding box center [141, 618] width 175 height 53
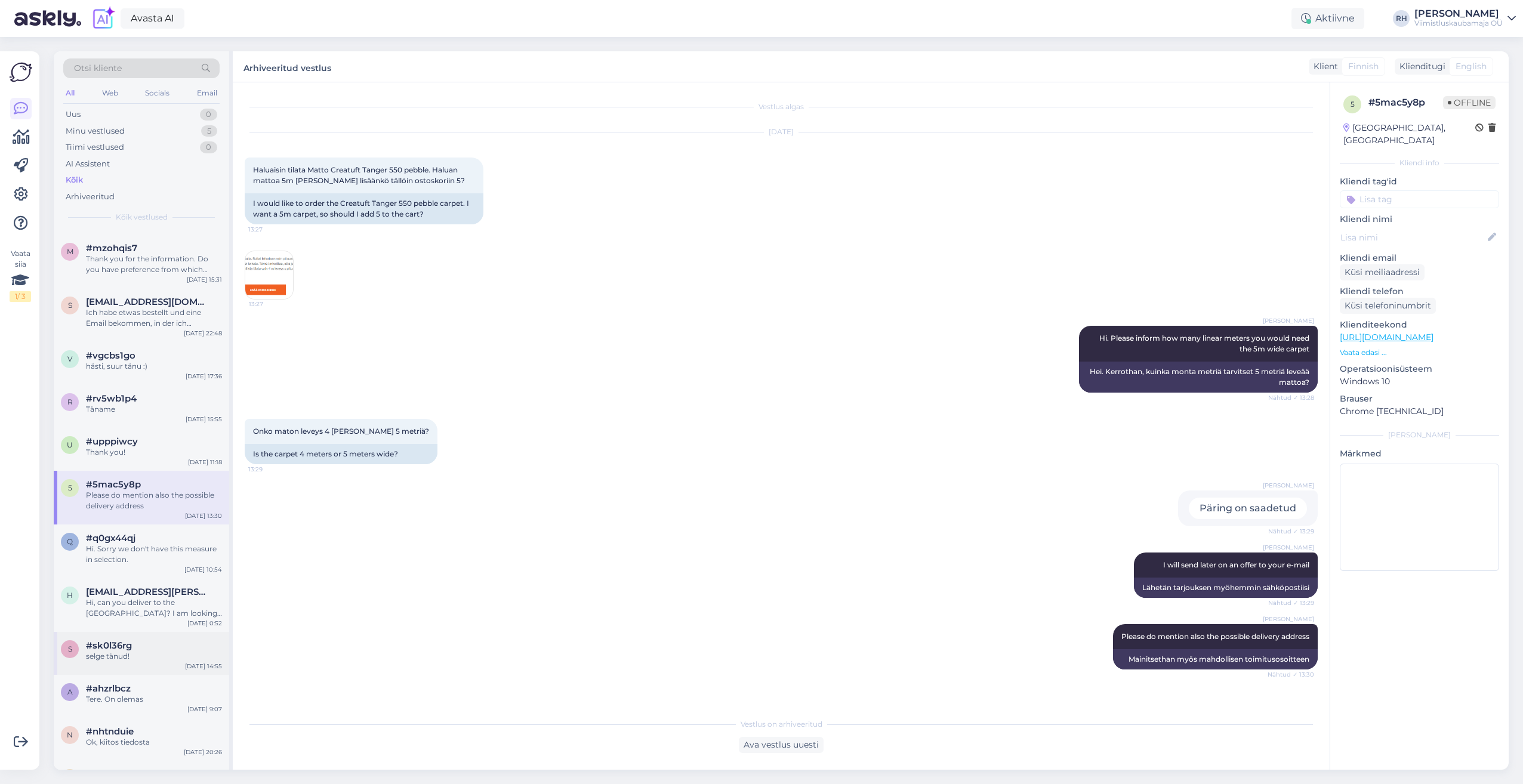
scroll to position [477, 0]
click at [136, 545] on div "Hi. Sorry we don't have this measure in selection." at bounding box center [153, 555] width 136 height 22
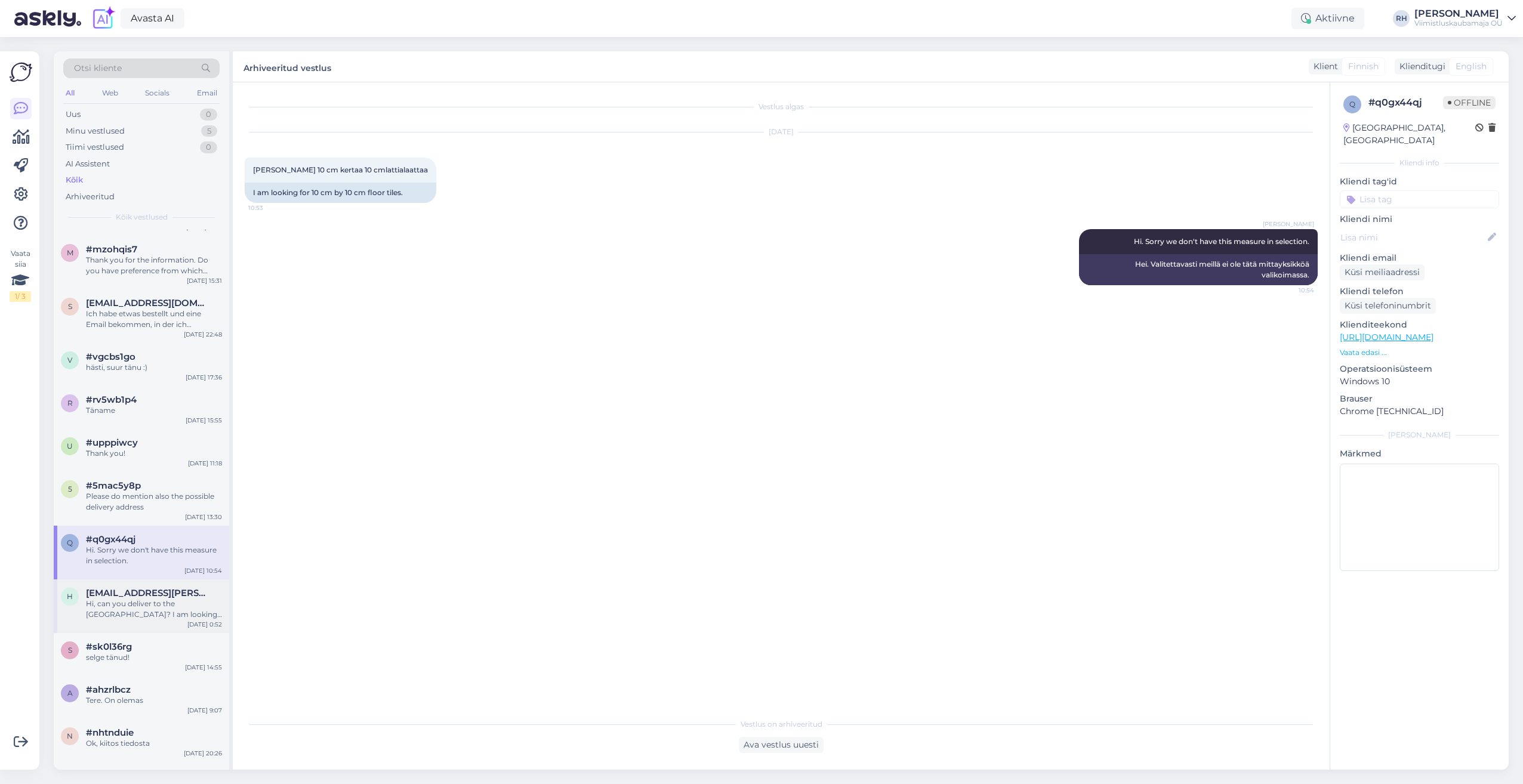
click at [130, 588] on span "[EMAIL_ADDRESS][PERSON_NAME][DOMAIN_NAME]" at bounding box center [148, 593] width 124 height 11
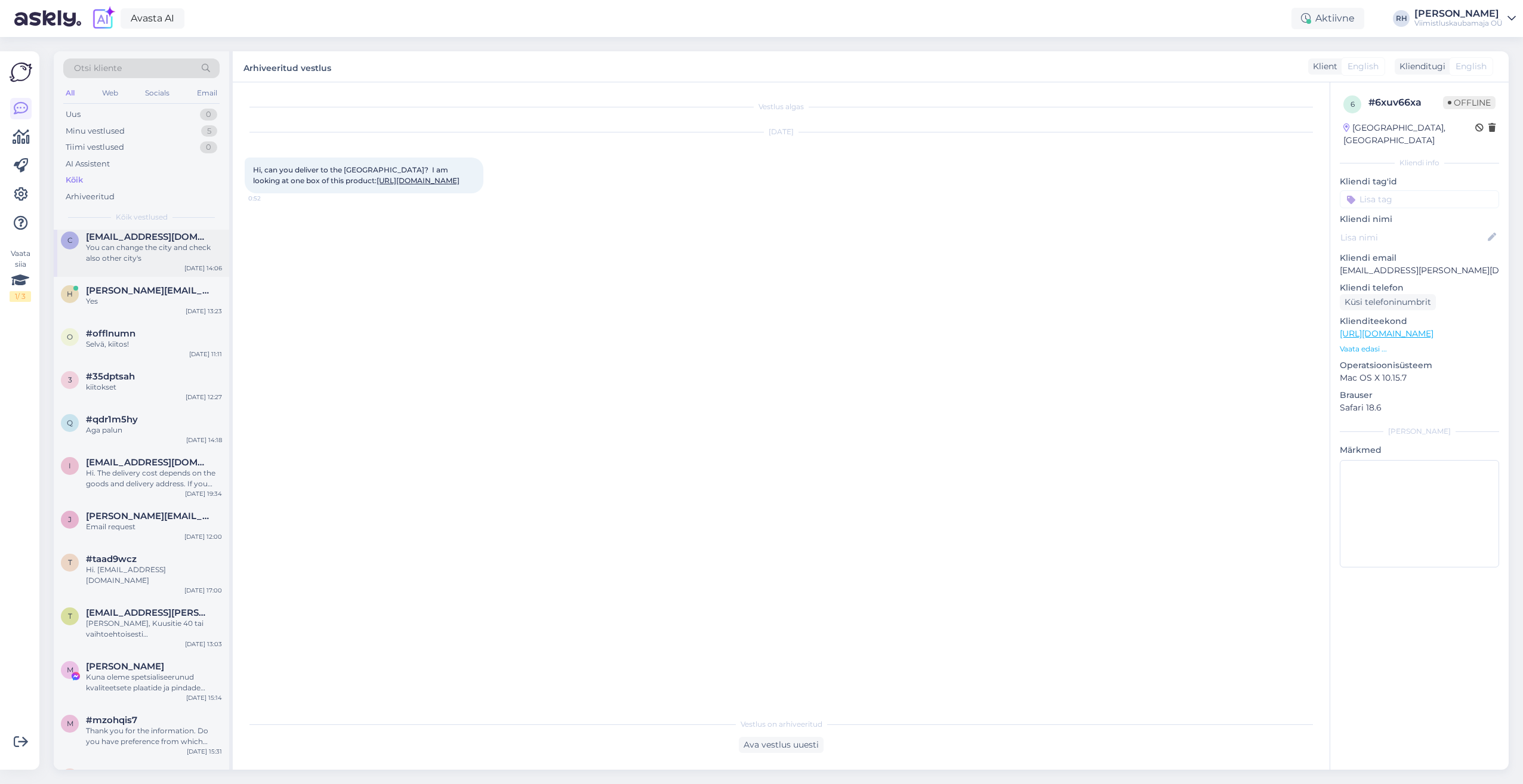
scroll to position [0, 0]
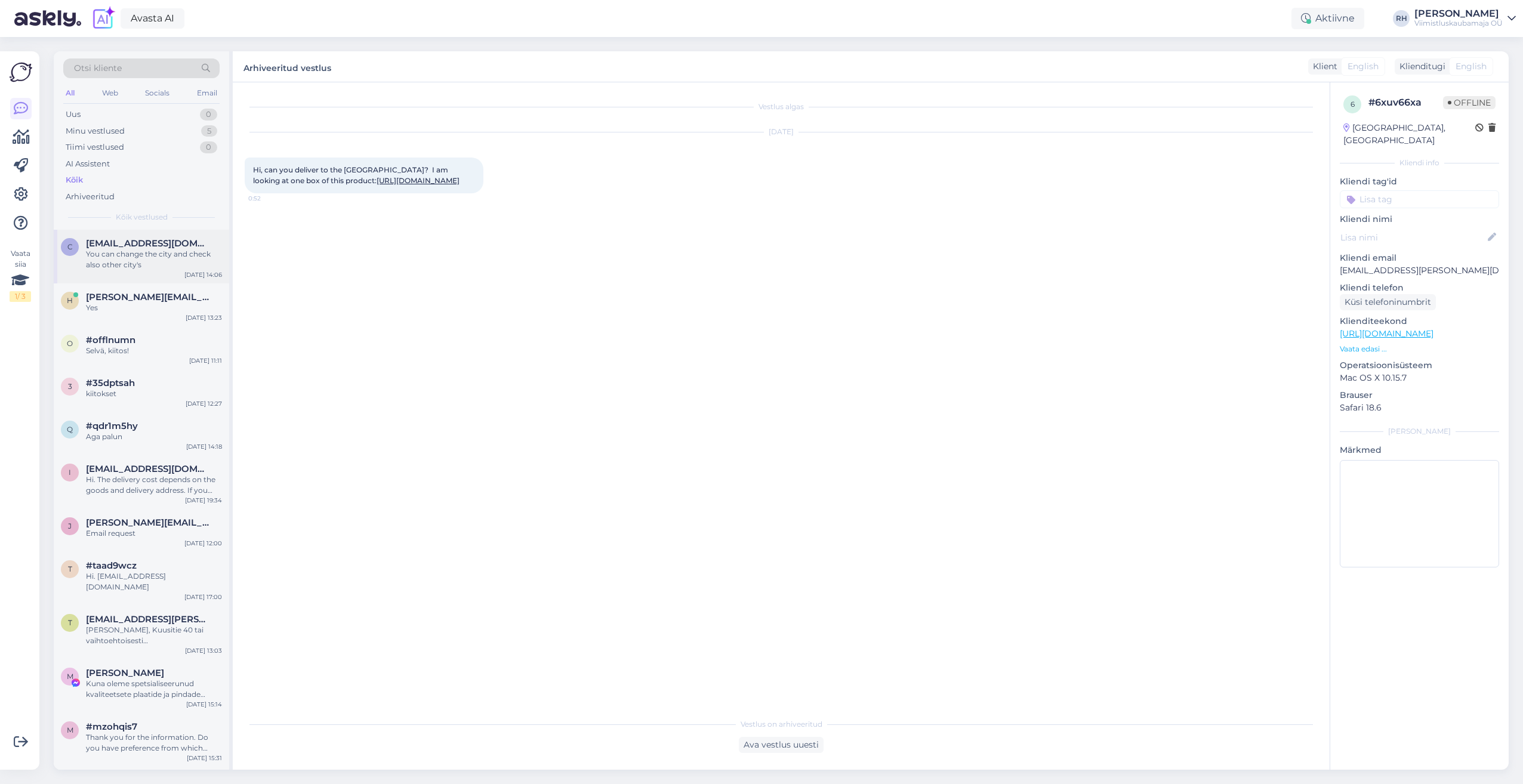
click at [126, 252] on div "You can change the city and check also other city's" at bounding box center [153, 259] width 136 height 22
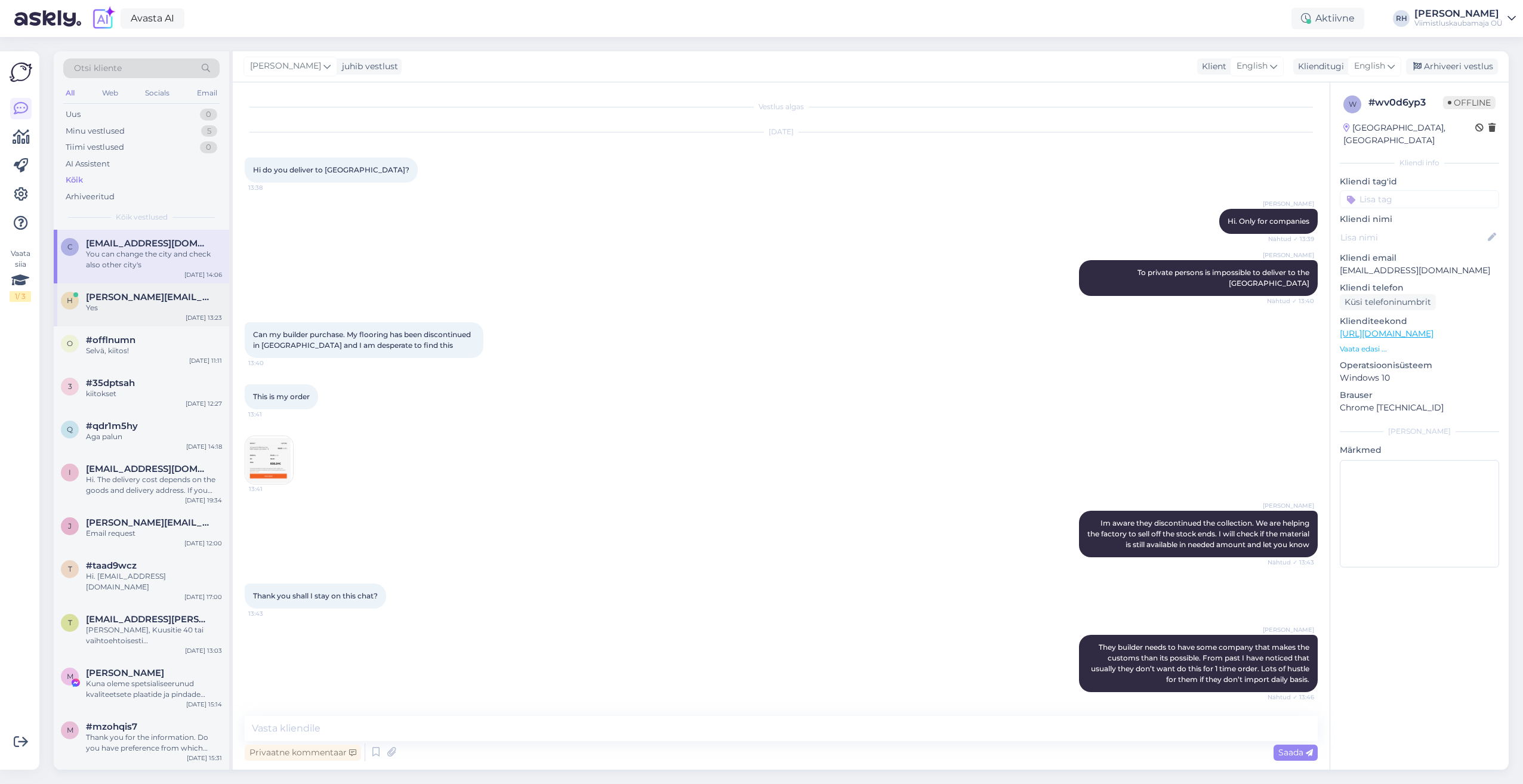
scroll to position [1195, 0]
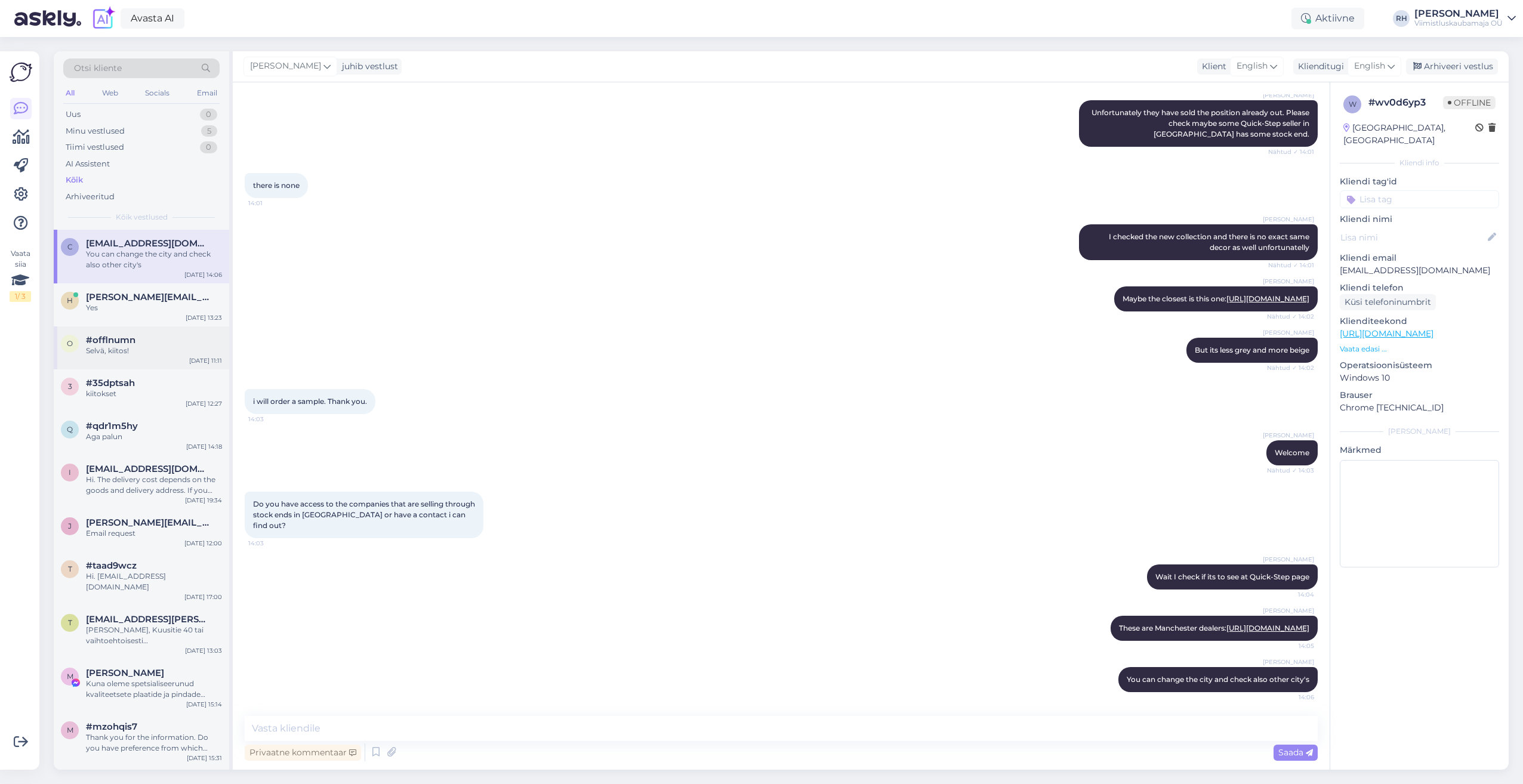
click at [120, 344] on span "#offlnumn" at bounding box center [110, 340] width 49 height 11
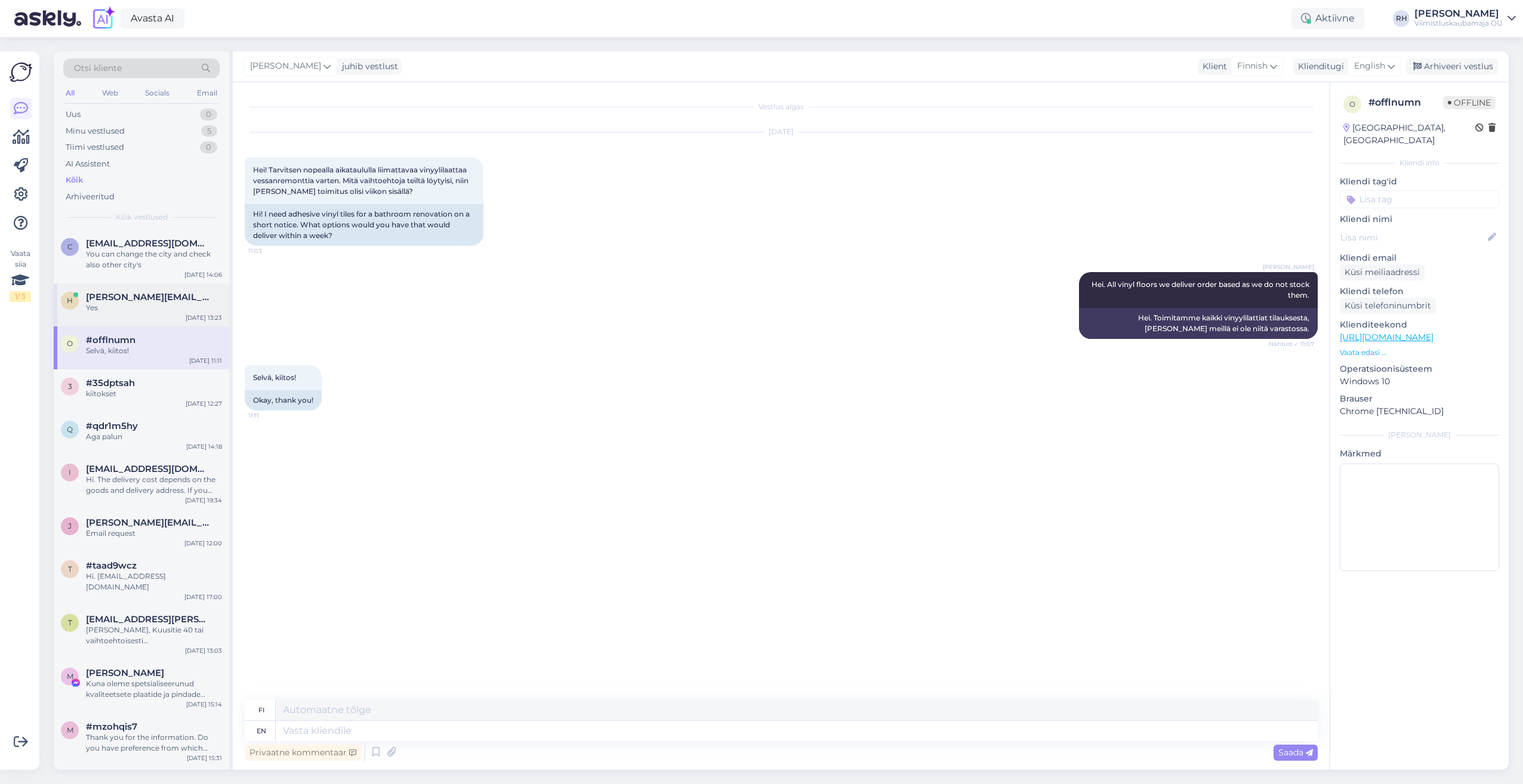
click at [132, 301] on span "[PERSON_NAME][EMAIL_ADDRESS][PERSON_NAME][DOMAIN_NAME]" at bounding box center [148, 297] width 124 height 11
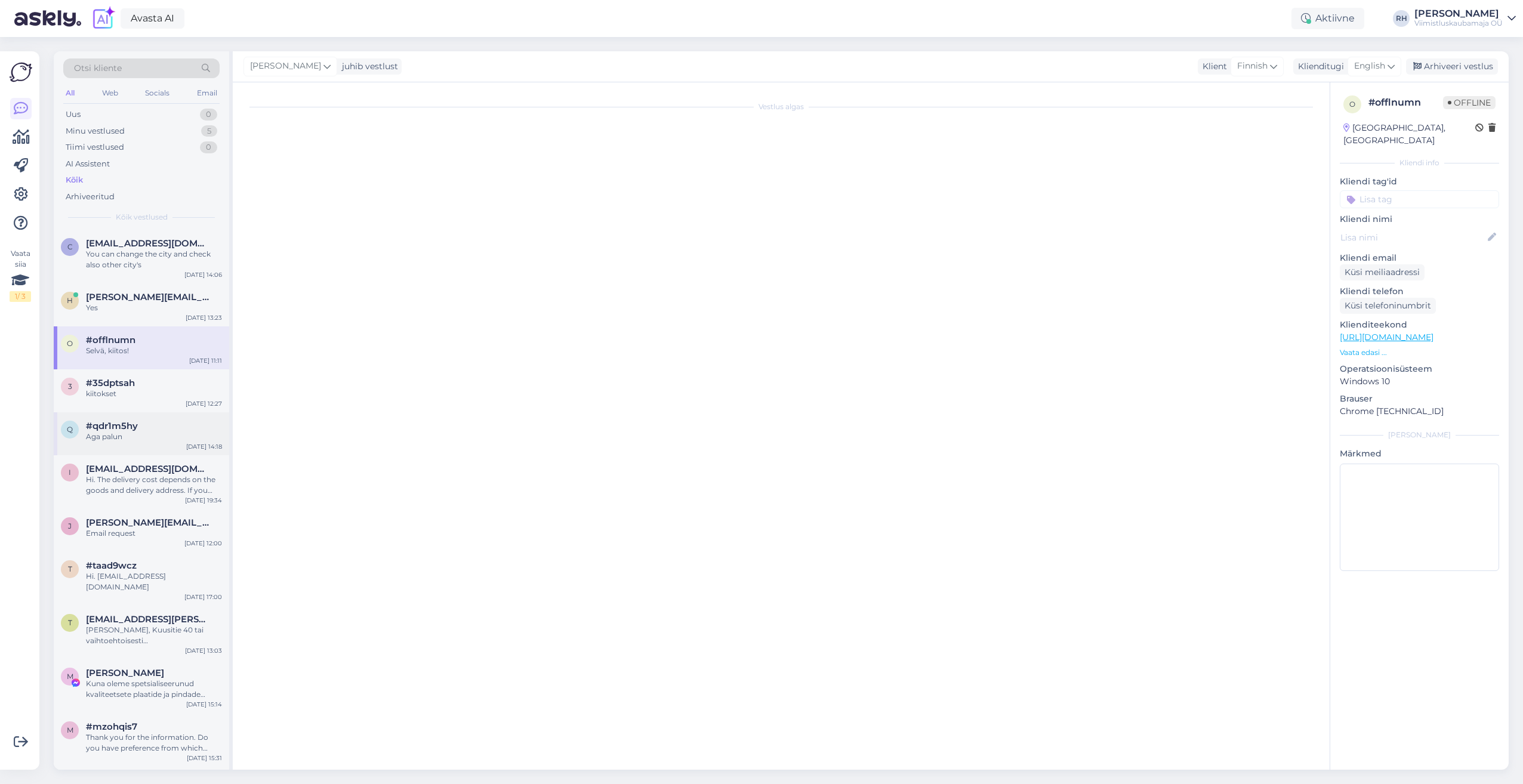
scroll to position [1353, 0]
